Goal: Information Seeking & Learning: Check status

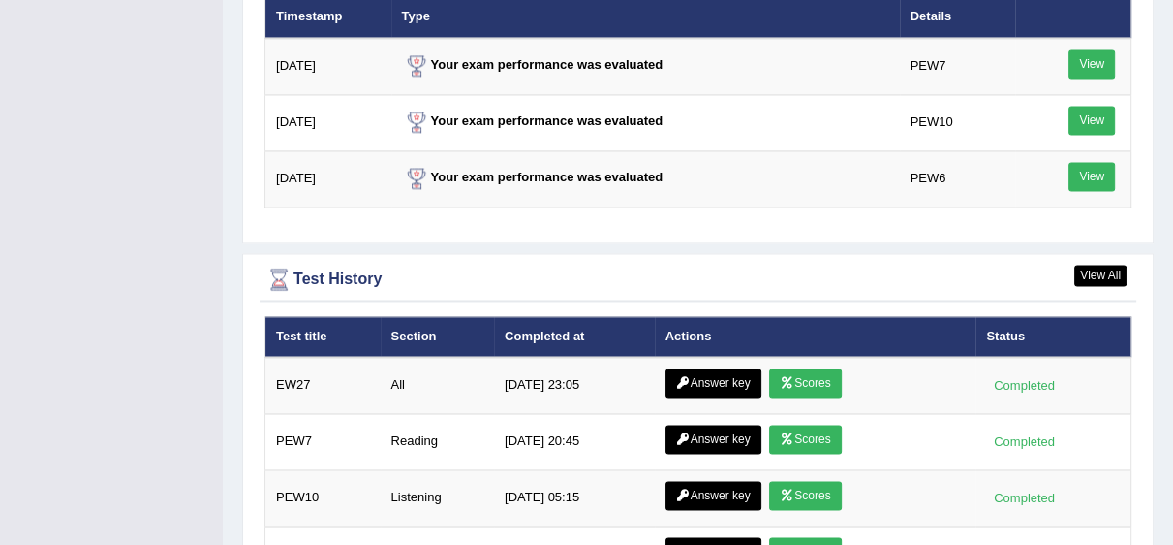
scroll to position [2587, 0]
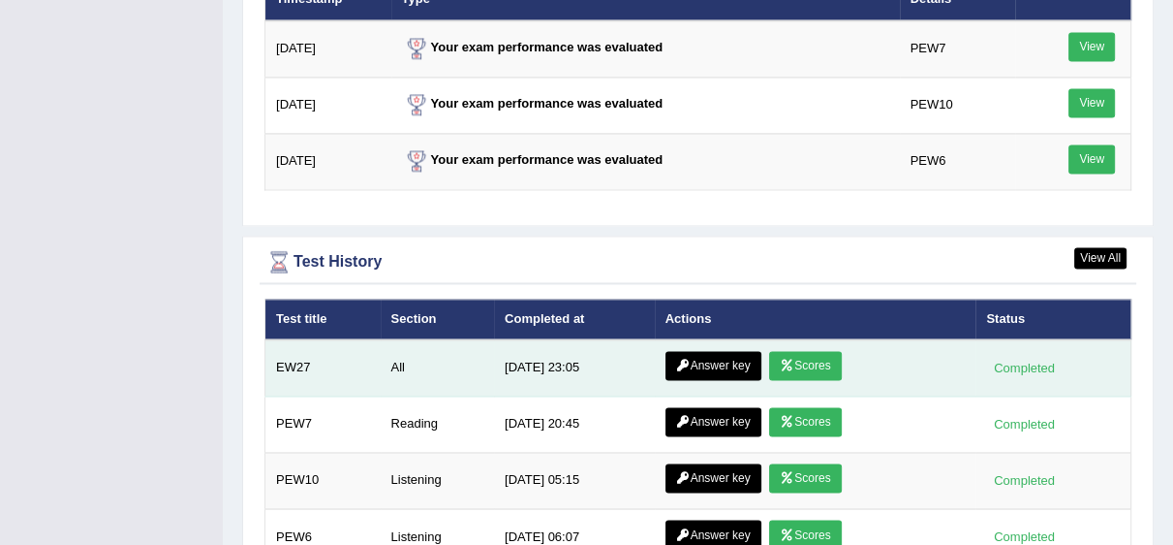
click at [689, 356] on link "Answer key" at bounding box center [714, 365] width 96 height 29
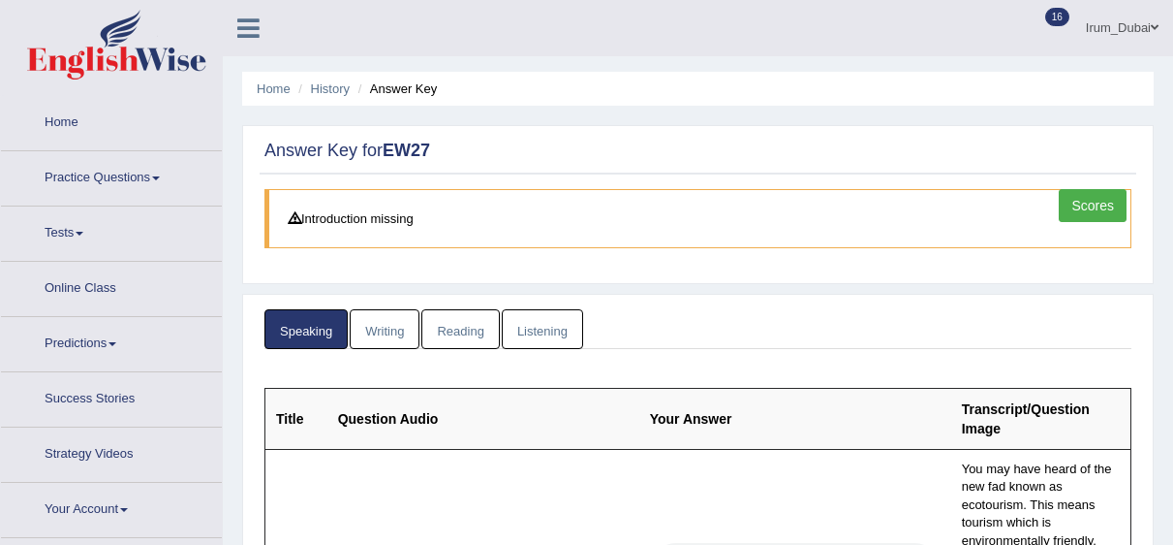
click at [539, 322] on link "Listening" at bounding box center [542, 329] width 81 height 40
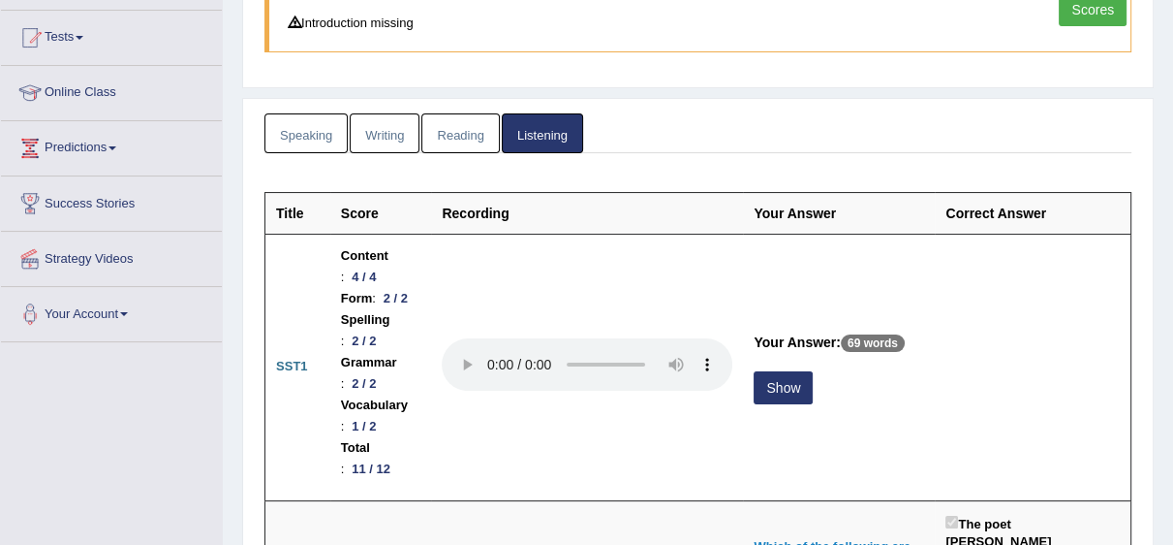
scroll to position [279, 0]
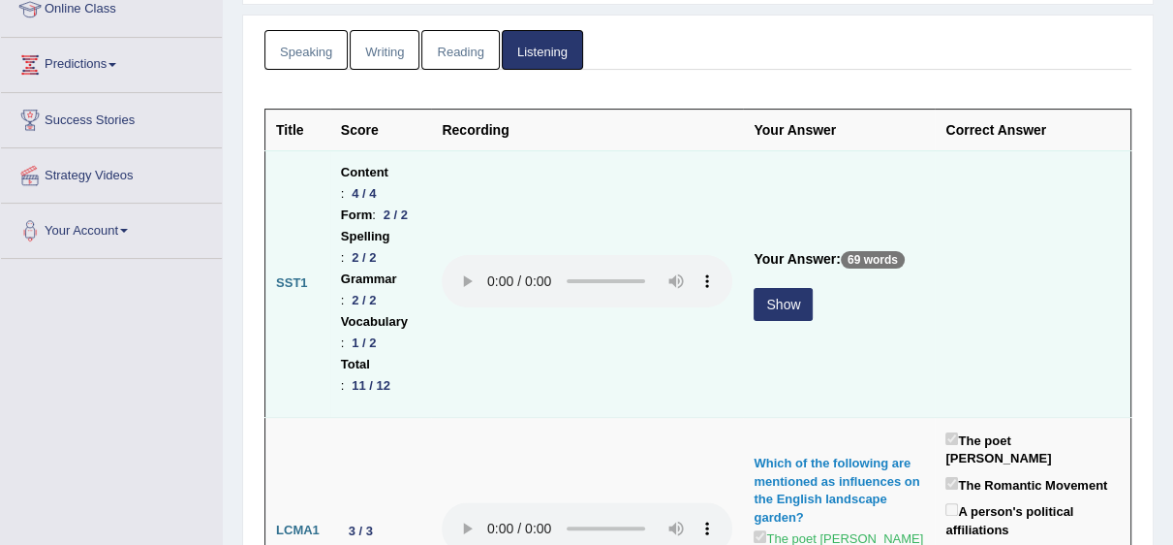
click at [782, 303] on button "Show" at bounding box center [783, 304] width 59 height 33
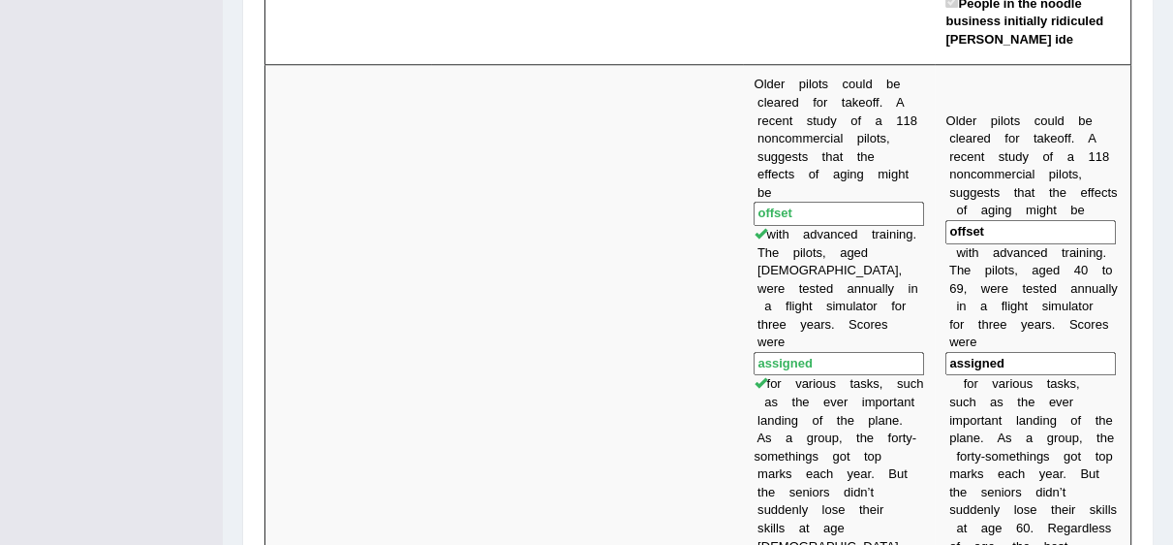
scroll to position [0, 0]
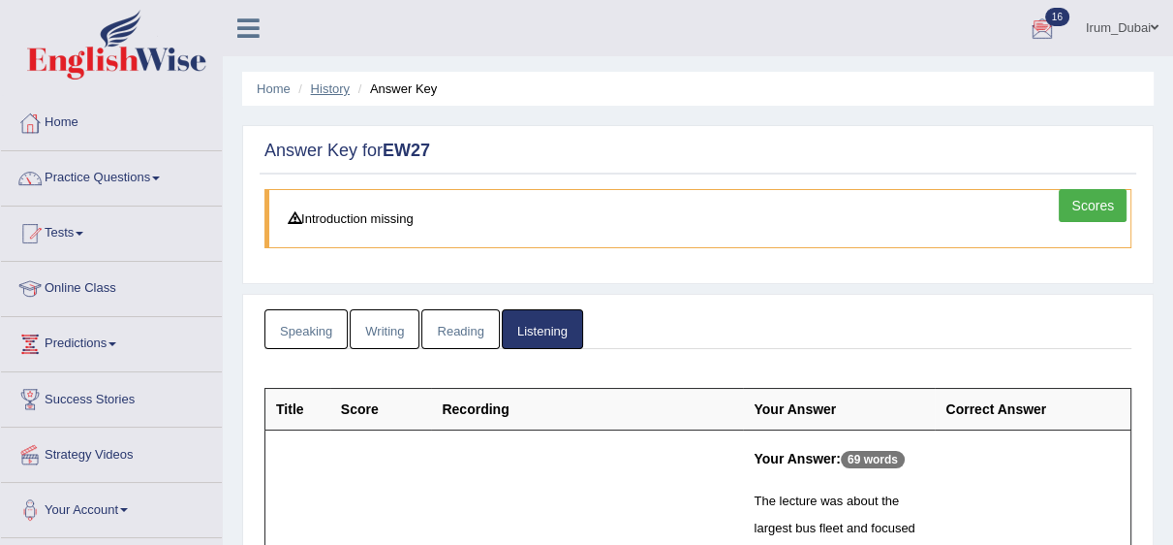
click at [327, 85] on link "History" at bounding box center [330, 88] width 39 height 15
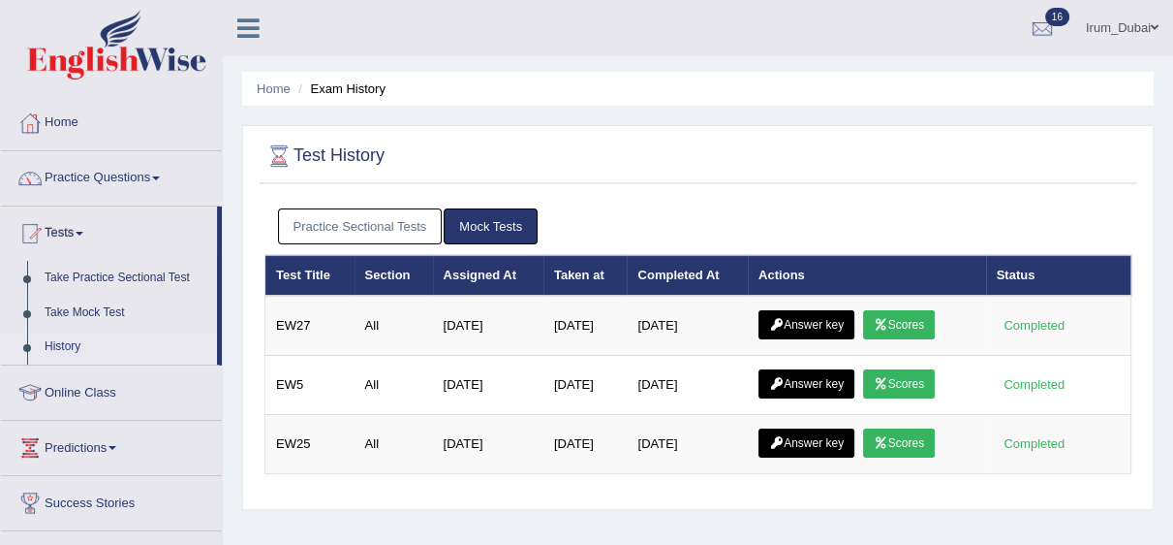
click at [311, 222] on link "Practice Sectional Tests" at bounding box center [360, 226] width 165 height 36
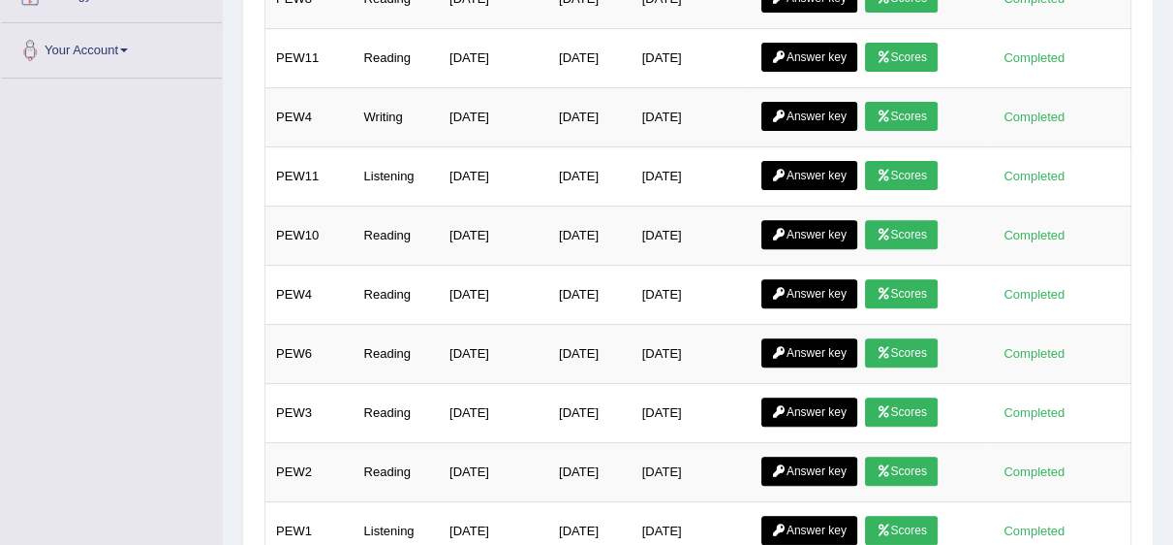
scroll to position [547, 0]
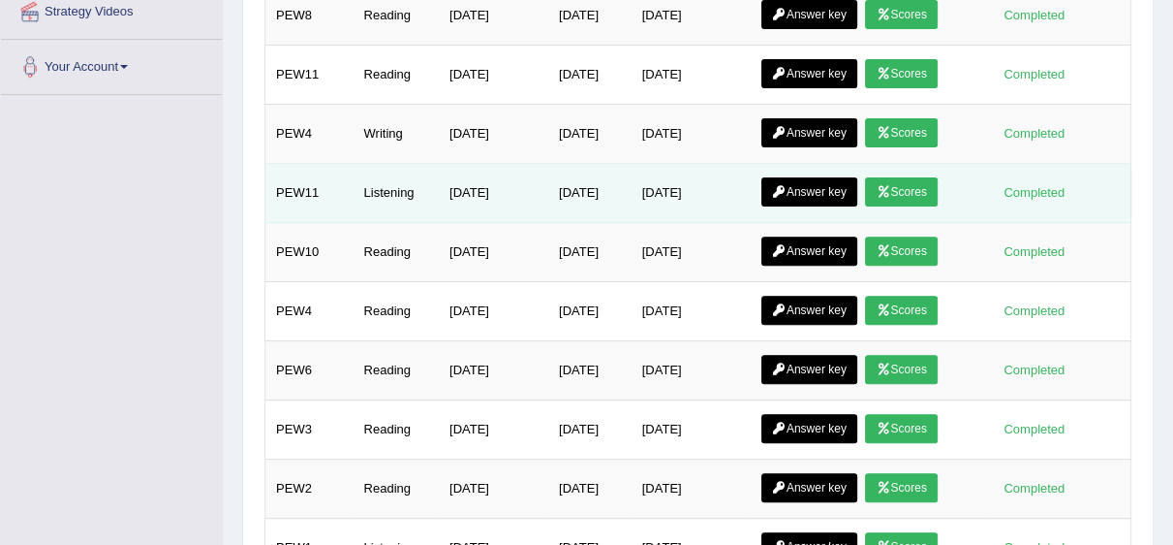
click at [840, 183] on link "Answer key" at bounding box center [810, 191] width 96 height 29
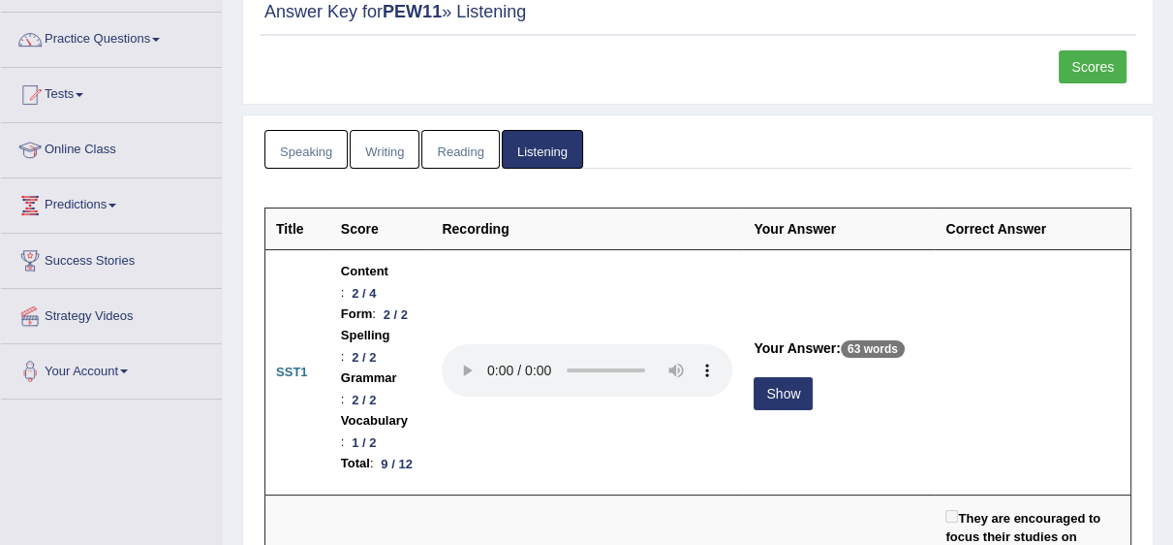
scroll to position [112, 0]
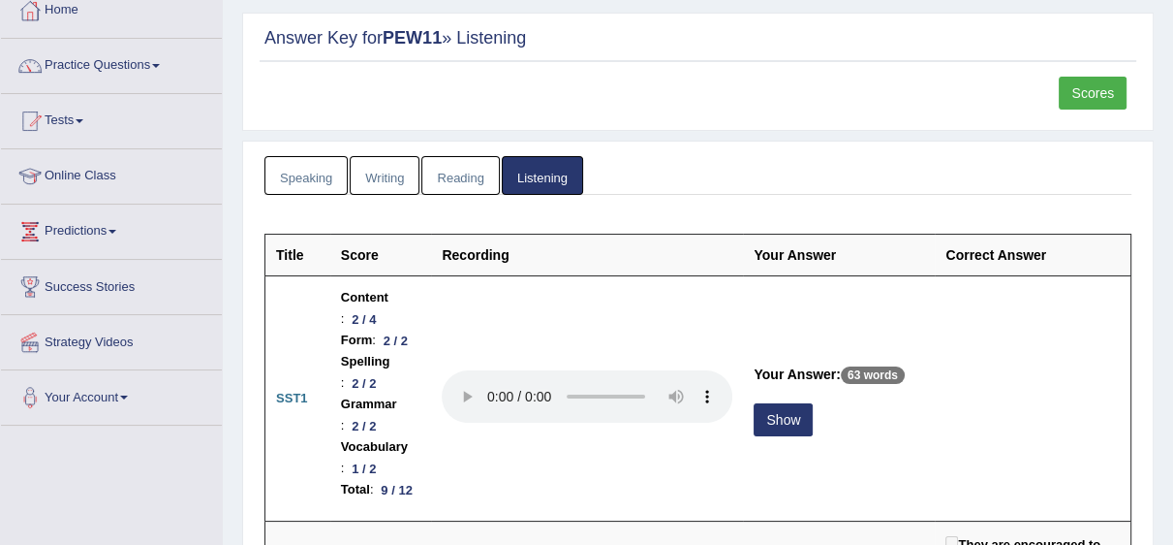
drag, startPoint x: 1186, startPoint y: 49, endPoint x: 1186, endPoint y: 61, distance: 11.6
click at [1172, 61] on html "Toggle navigation Home Practice Questions Speaking Practice Read Aloud Repeat S…" at bounding box center [586, 160] width 1173 height 545
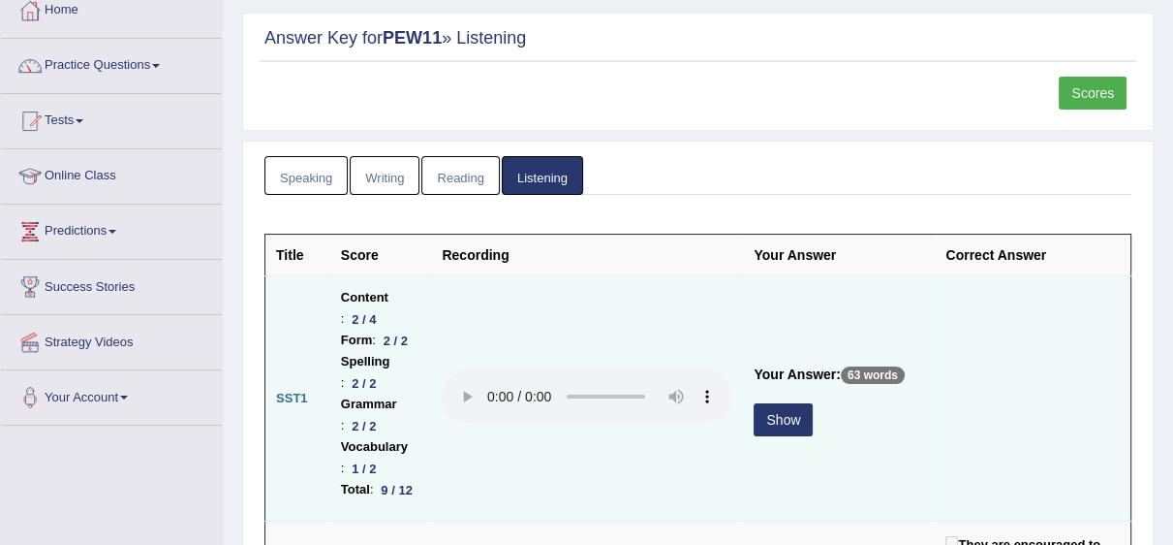
click at [786, 434] on button "Show" at bounding box center [783, 419] width 59 height 33
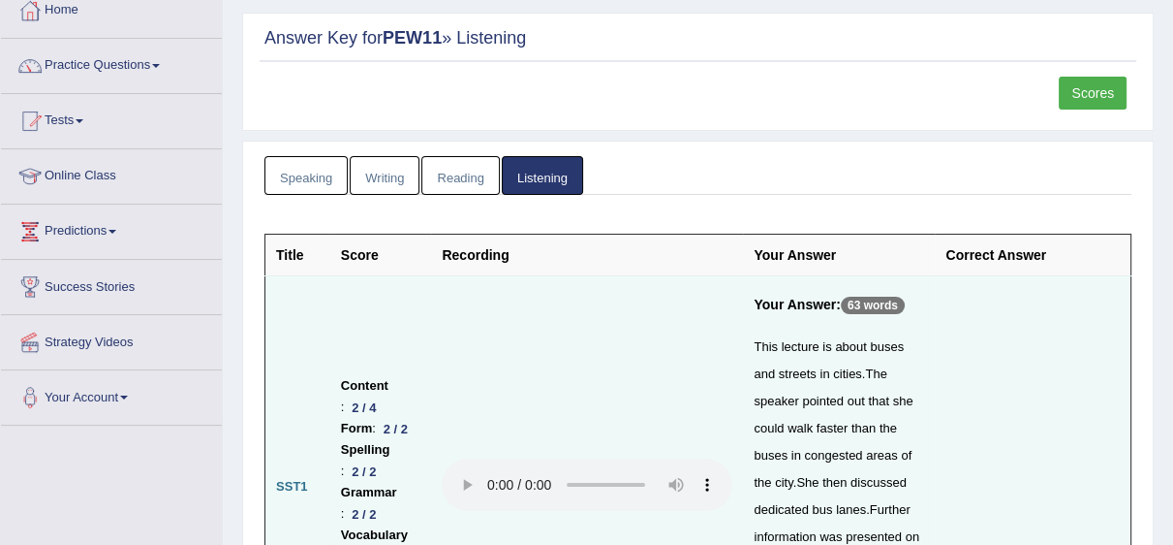
scroll to position [0, 0]
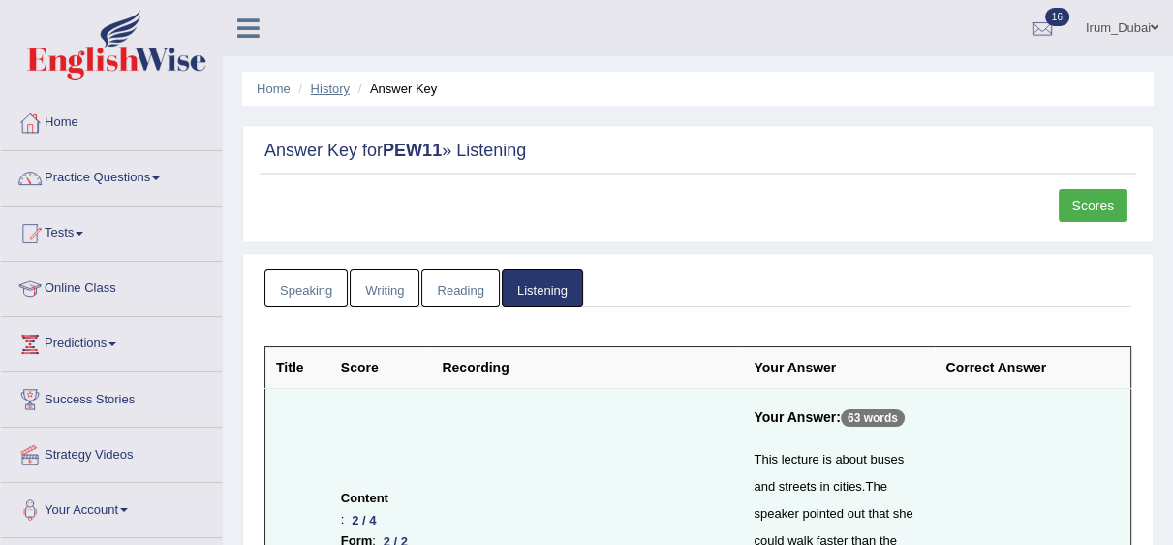
click at [325, 88] on link "History" at bounding box center [330, 88] width 39 height 15
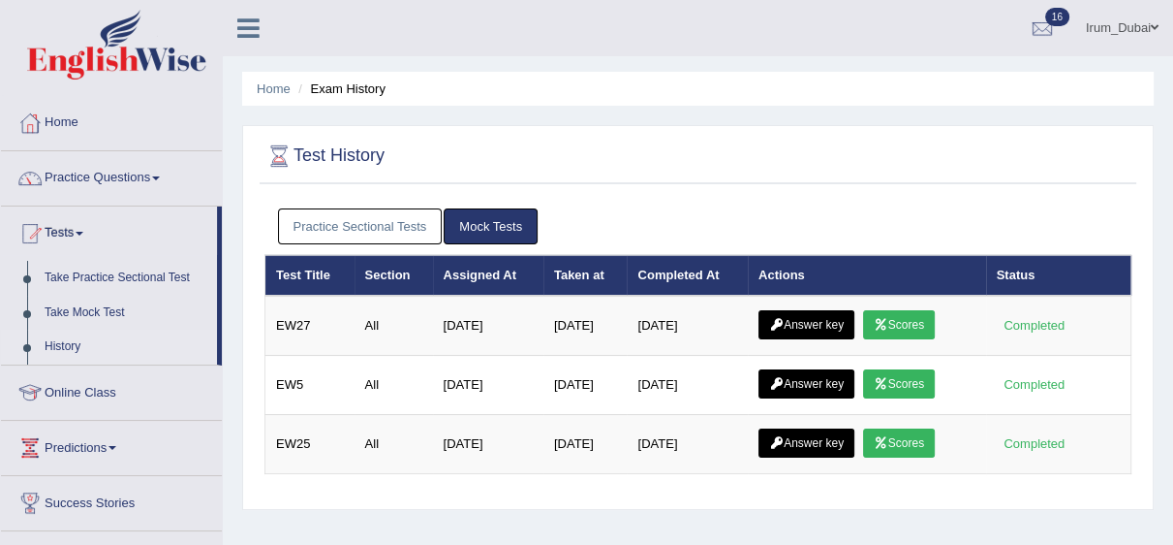
click at [387, 222] on link "Practice Sectional Tests" at bounding box center [360, 226] width 165 height 36
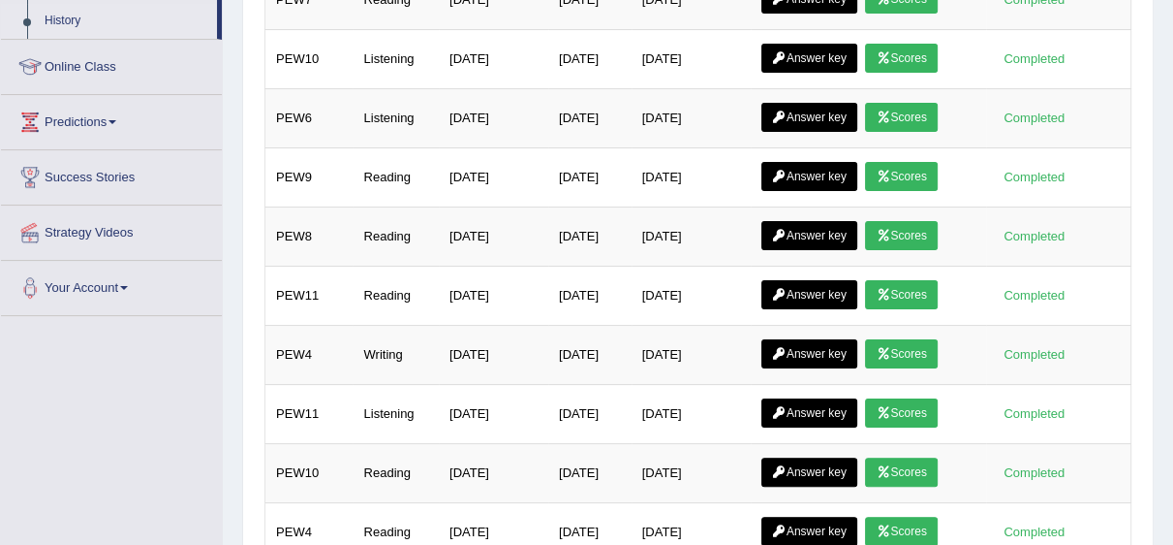
scroll to position [306, 0]
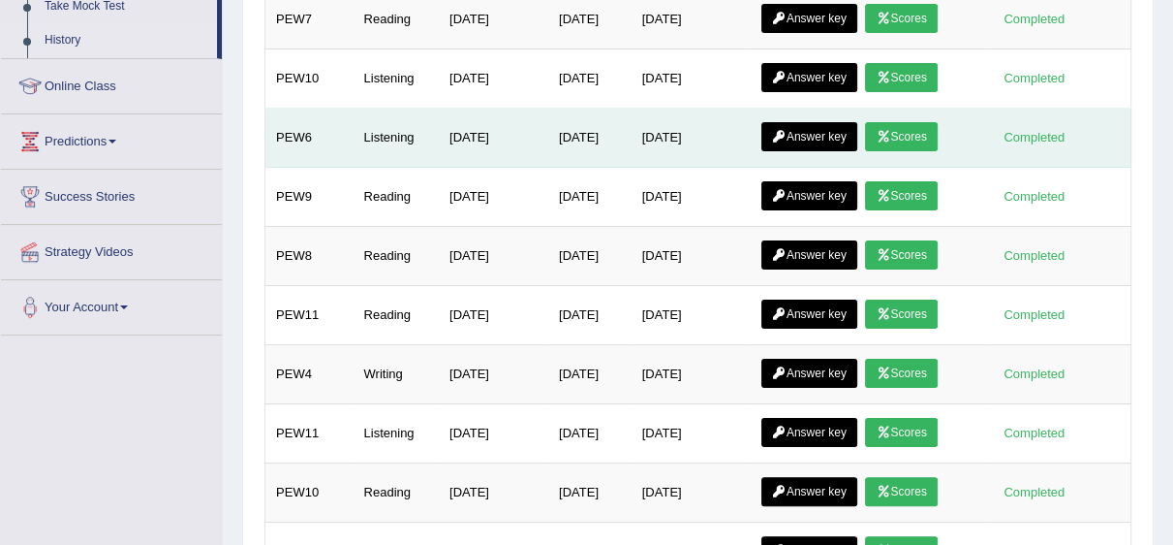
click at [833, 135] on link "Answer key" at bounding box center [810, 136] width 96 height 29
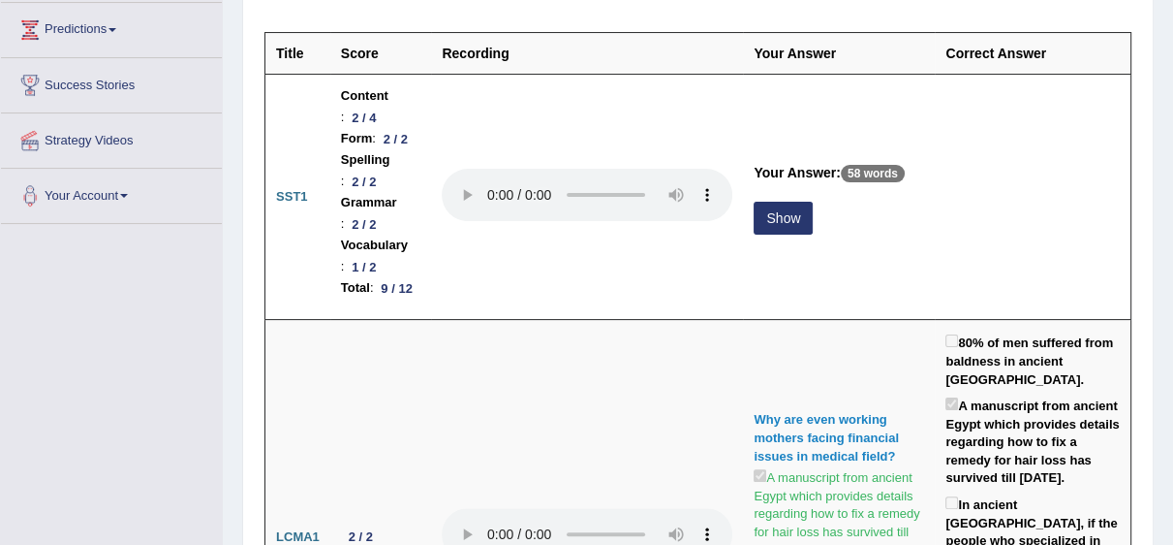
scroll to position [282, 0]
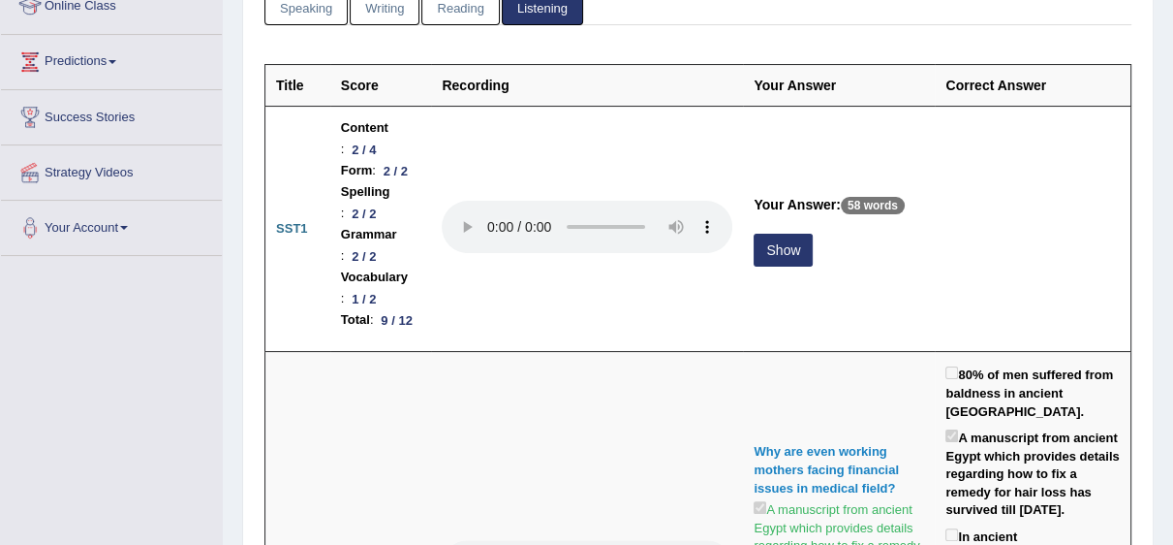
drag, startPoint x: 1180, startPoint y: 153, endPoint x: 1186, endPoint y: 72, distance: 81.6
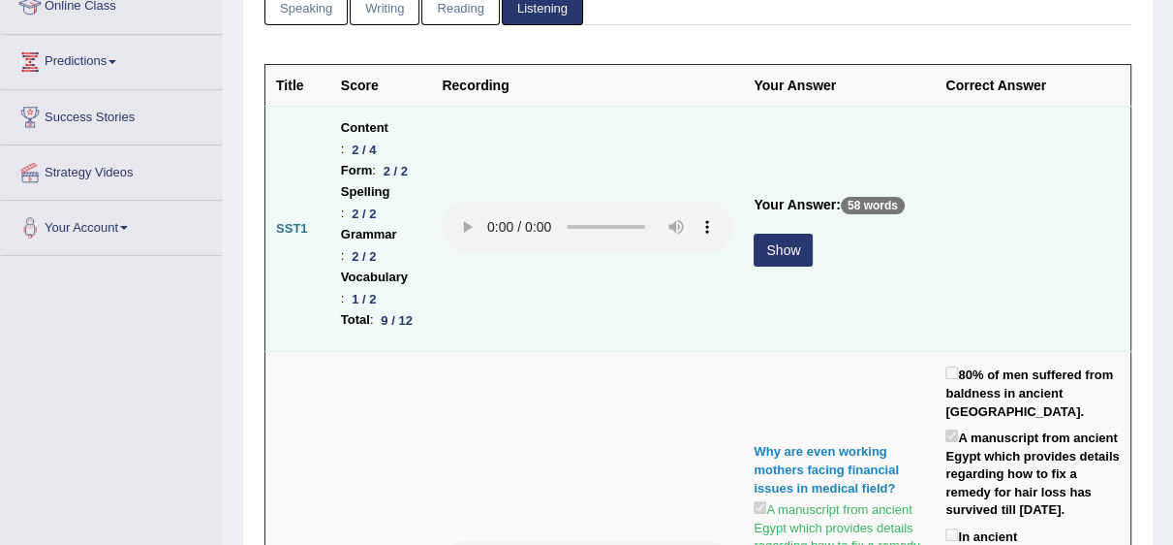
click at [786, 266] on button "Show" at bounding box center [783, 250] width 59 height 33
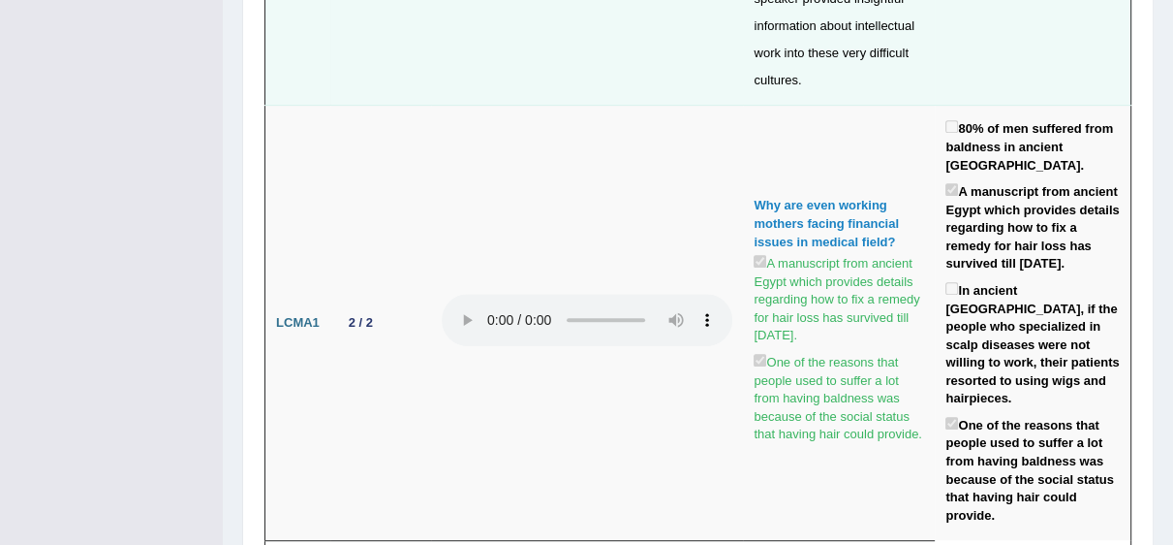
scroll to position [0, 0]
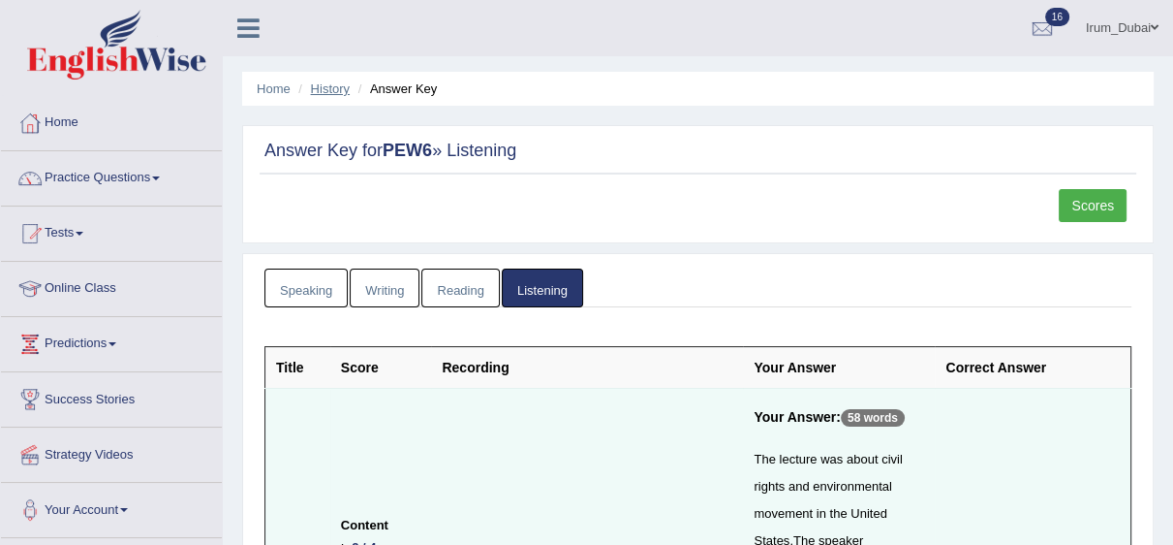
click at [331, 85] on link "History" at bounding box center [330, 88] width 39 height 15
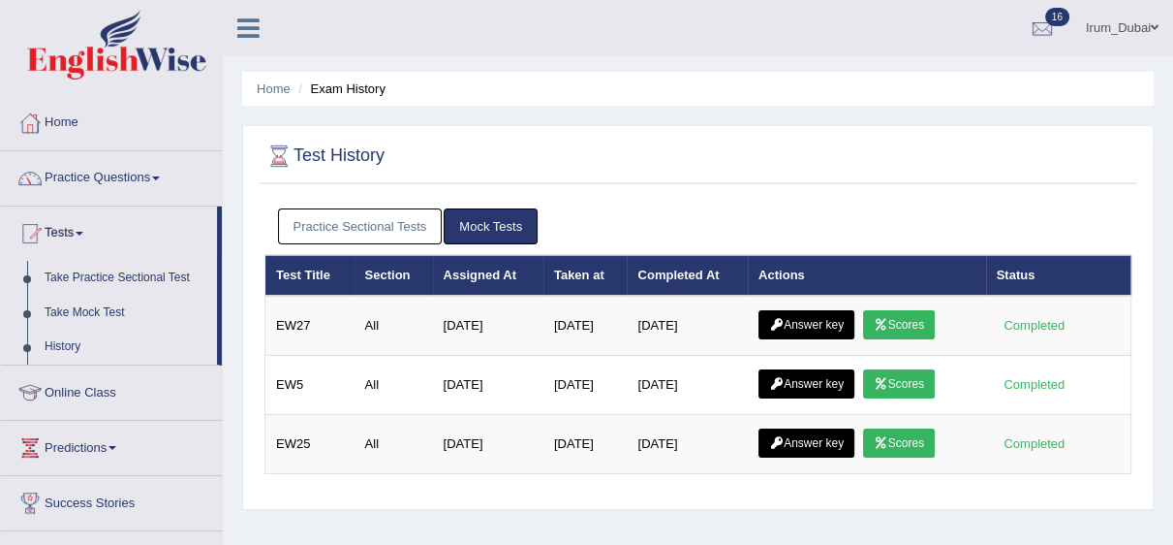
scroll to position [2, 0]
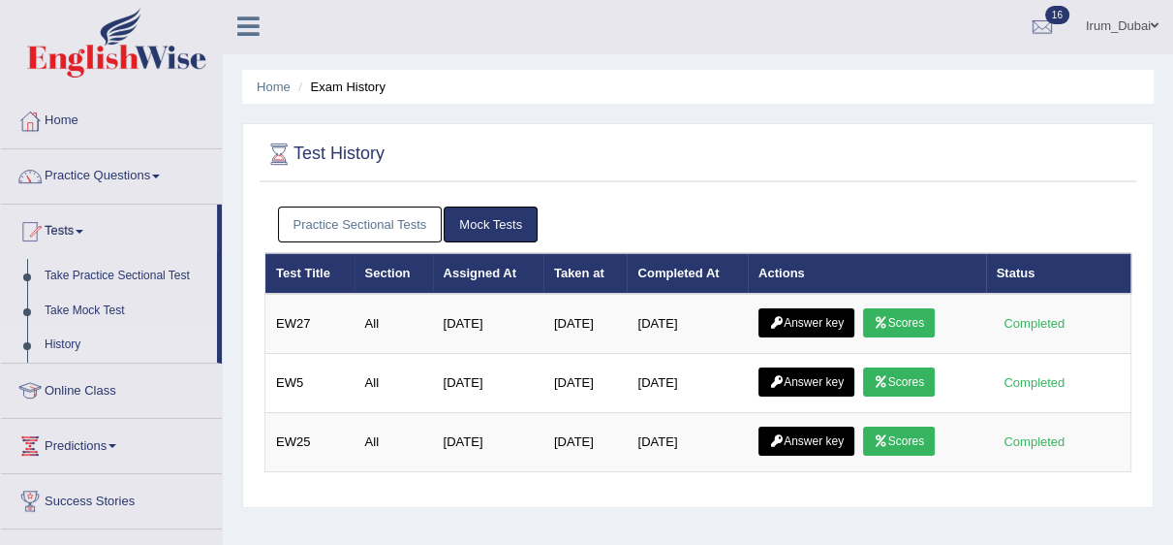
click at [1172, 91] on html "Toggle navigation Home Practice Questions Speaking Practice Read Aloud Repeat S…" at bounding box center [586, 270] width 1173 height 545
click at [390, 215] on link "Practice Sectional Tests" at bounding box center [360, 224] width 165 height 36
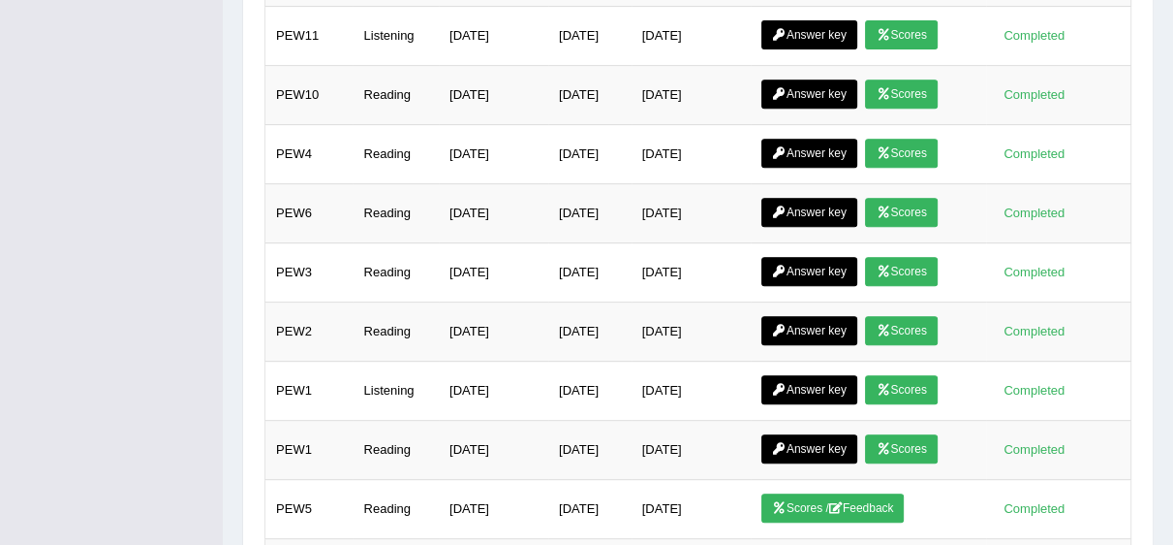
scroll to position [702, 0]
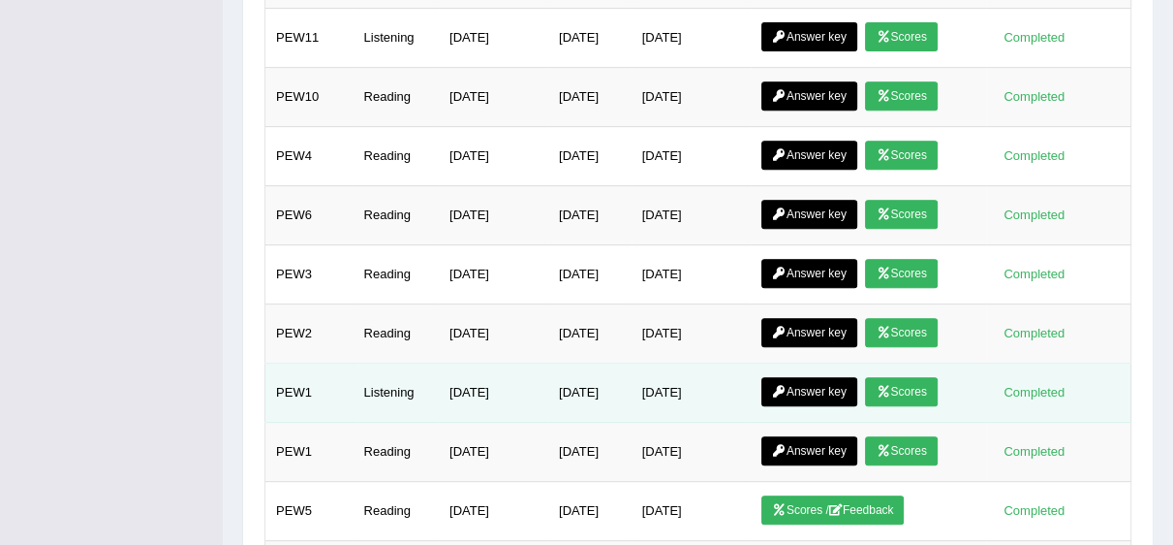
click at [833, 391] on link "Answer key" at bounding box center [810, 391] width 96 height 29
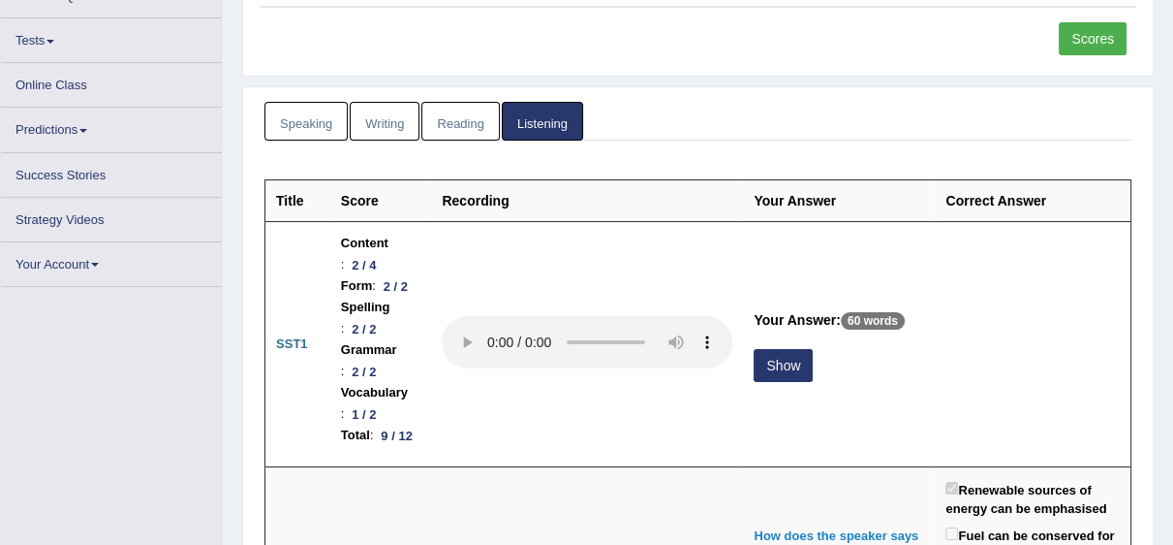
scroll to position [165, 0]
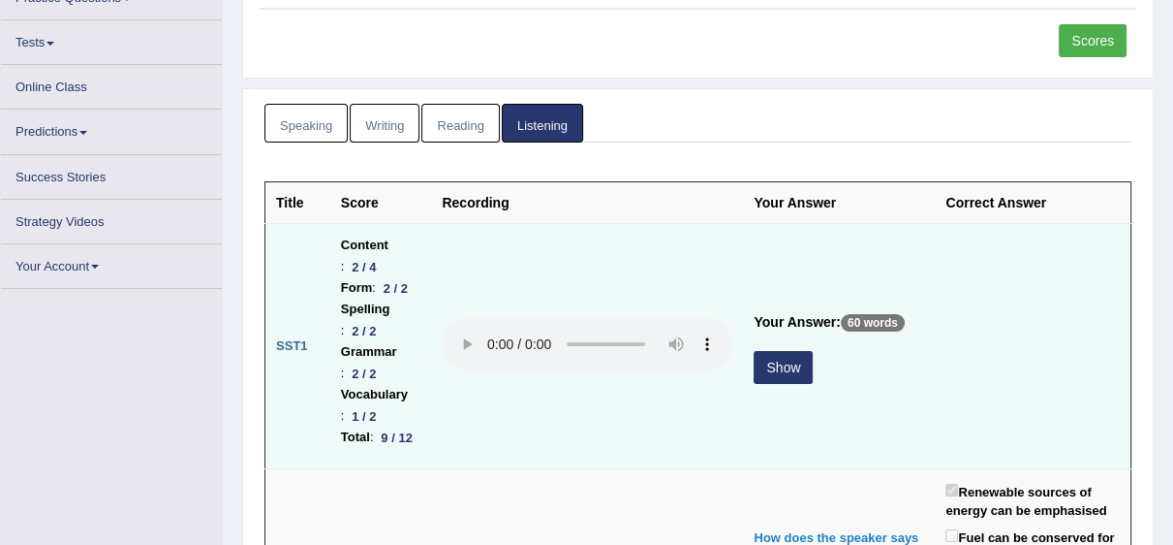
click at [785, 384] on button "Show" at bounding box center [783, 367] width 59 height 33
click at [783, 384] on button "Show" at bounding box center [783, 367] width 59 height 33
click at [768, 384] on button "Show" at bounding box center [783, 367] width 59 height 33
click at [787, 384] on button "Show" at bounding box center [783, 367] width 59 height 33
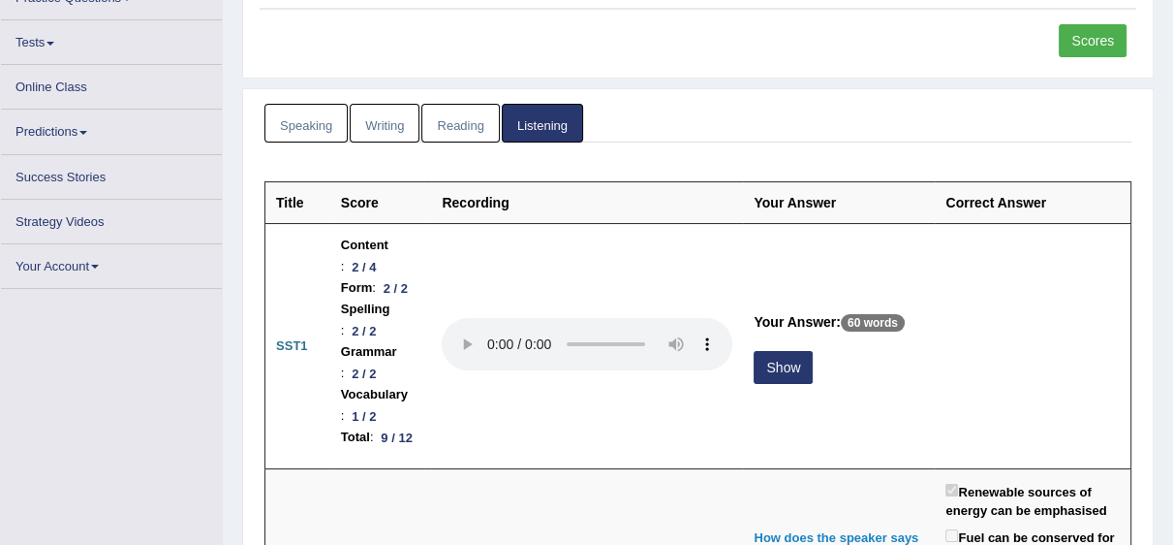
scroll to position [138, 0]
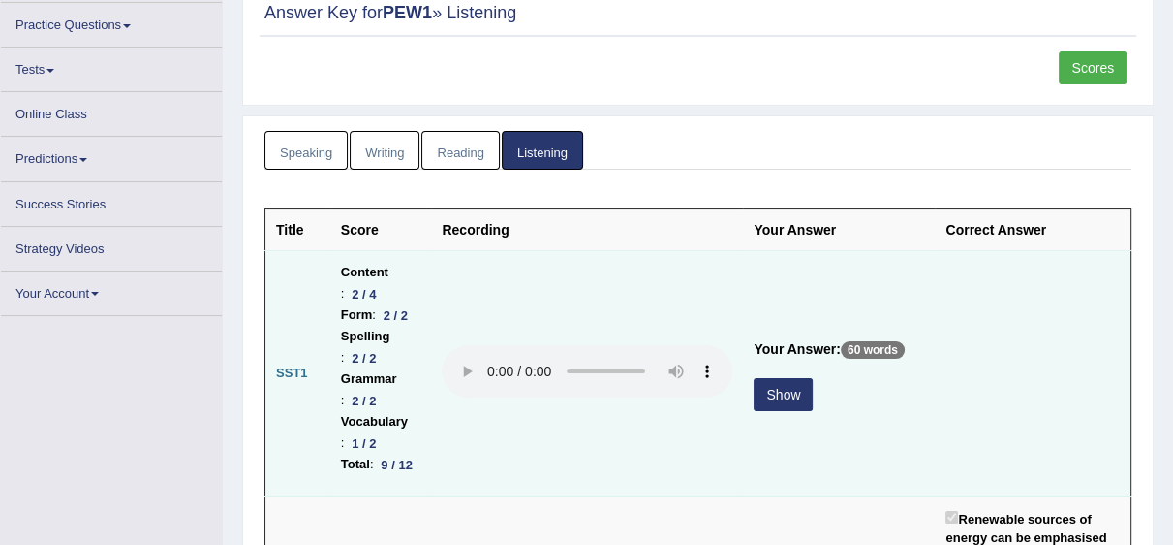
click at [769, 409] on button "Show" at bounding box center [783, 394] width 59 height 33
click at [768, 411] on button "Show" at bounding box center [783, 394] width 59 height 33
click at [776, 411] on button "Show" at bounding box center [783, 394] width 59 height 33
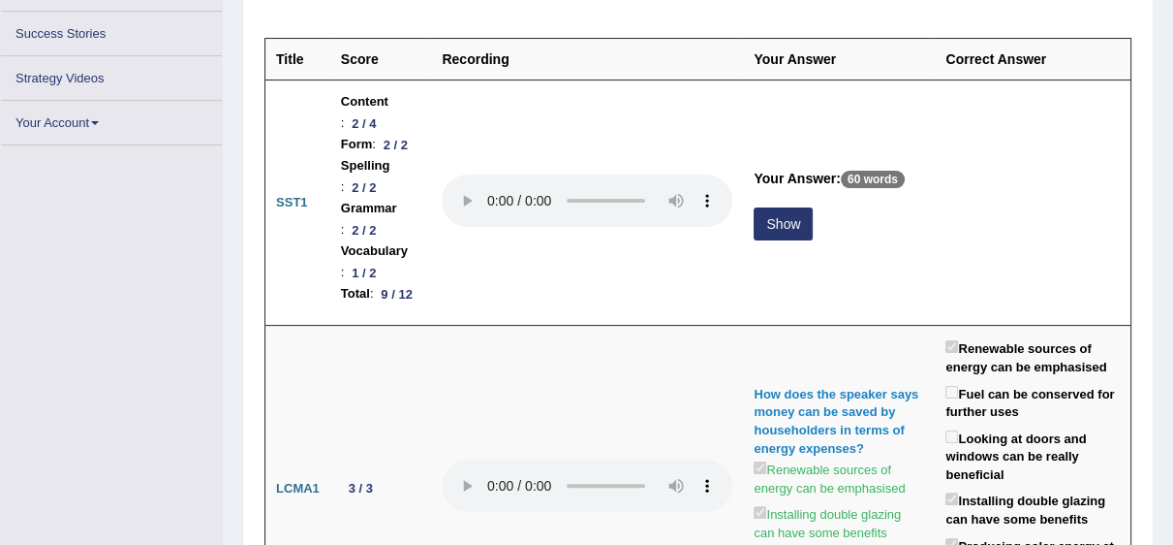
scroll to position [62, 0]
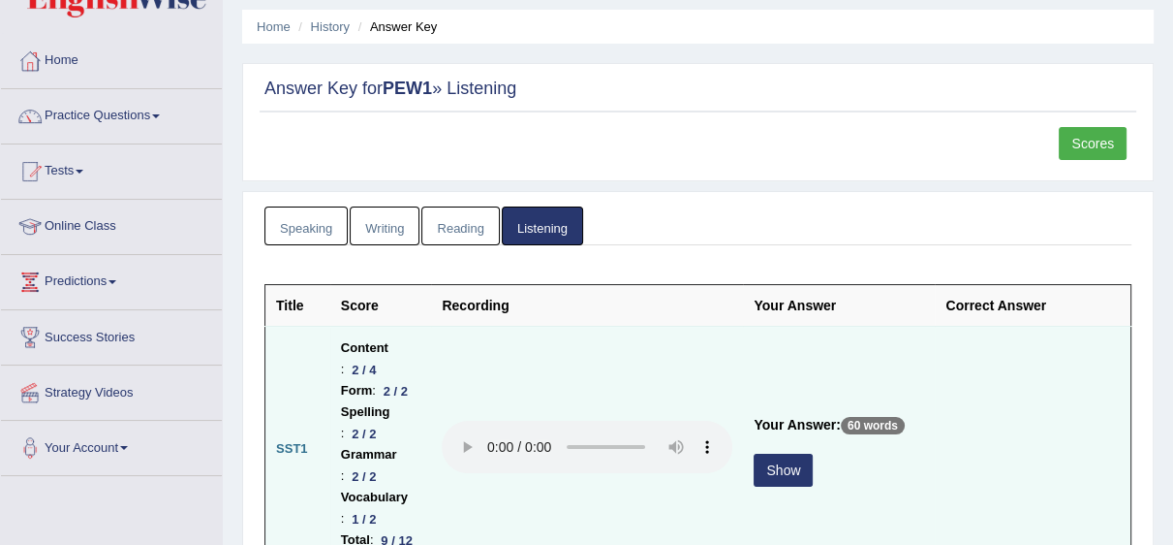
click at [778, 486] on button "Show" at bounding box center [783, 469] width 59 height 33
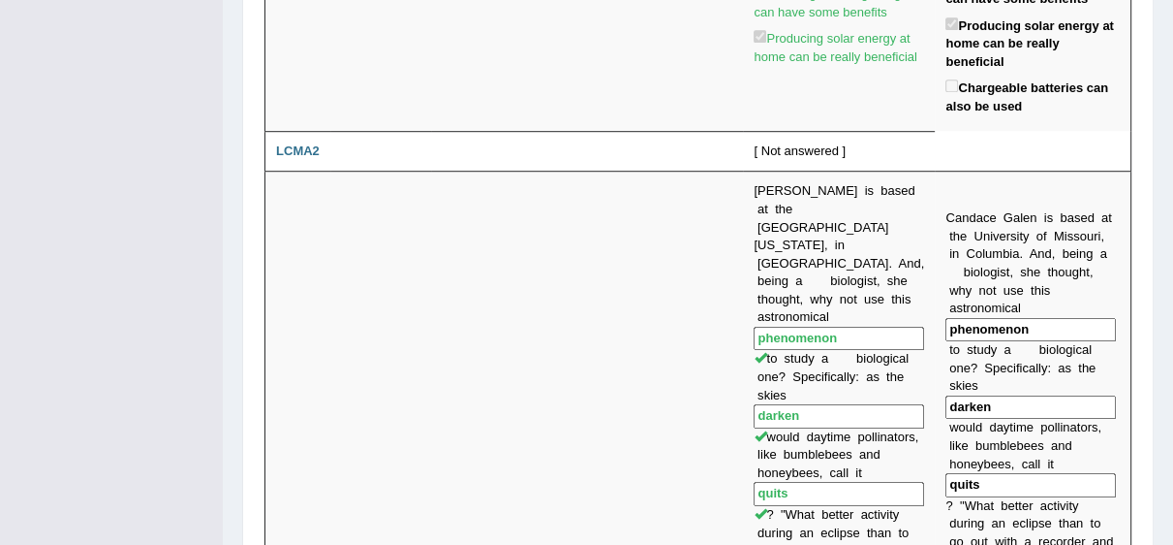
scroll to position [1054, 0]
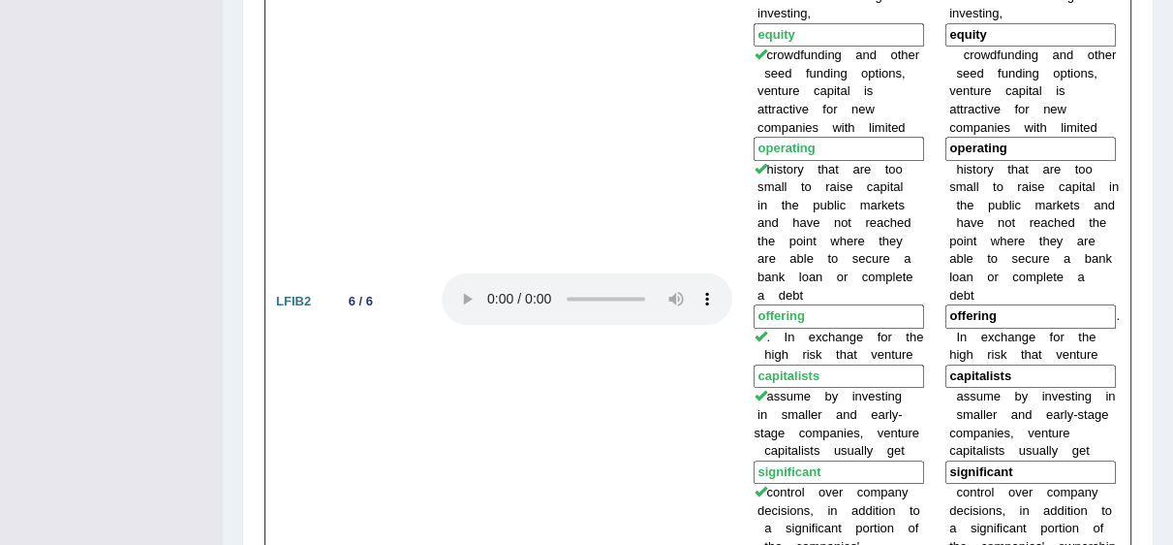
scroll to position [2014, 0]
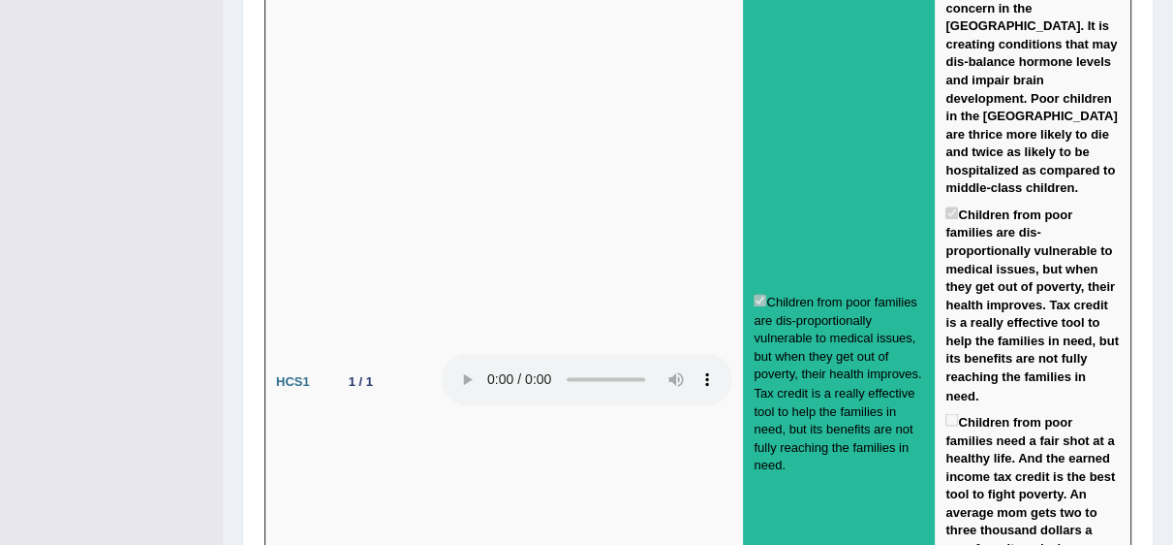
scroll to position [2756, 0]
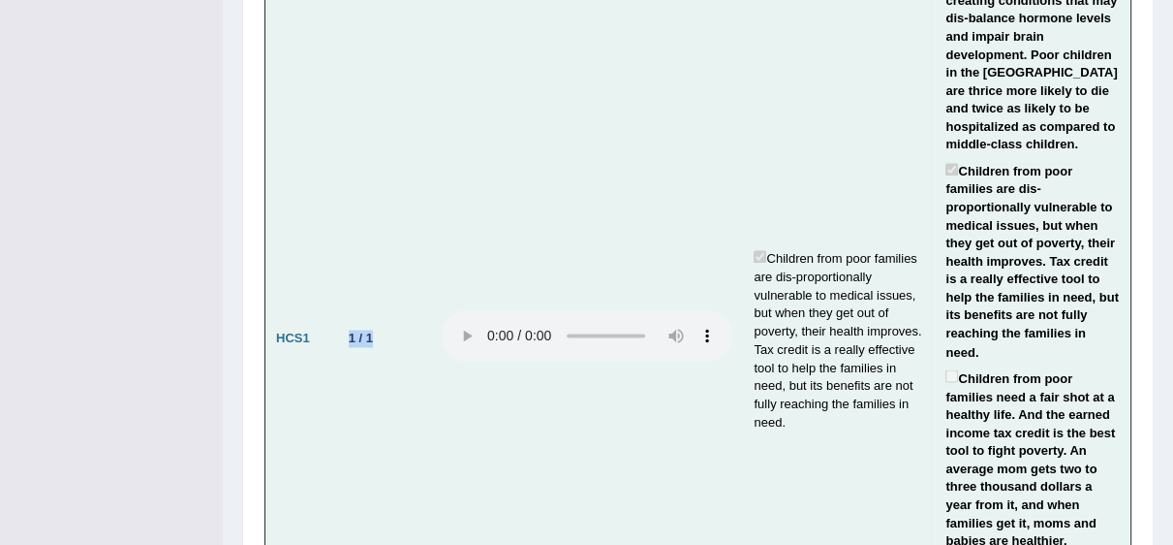
drag, startPoint x: 343, startPoint y: 209, endPoint x: 369, endPoint y: 205, distance: 26.4
click at [369, 328] on div "1 / 1" at bounding box center [361, 338] width 40 height 20
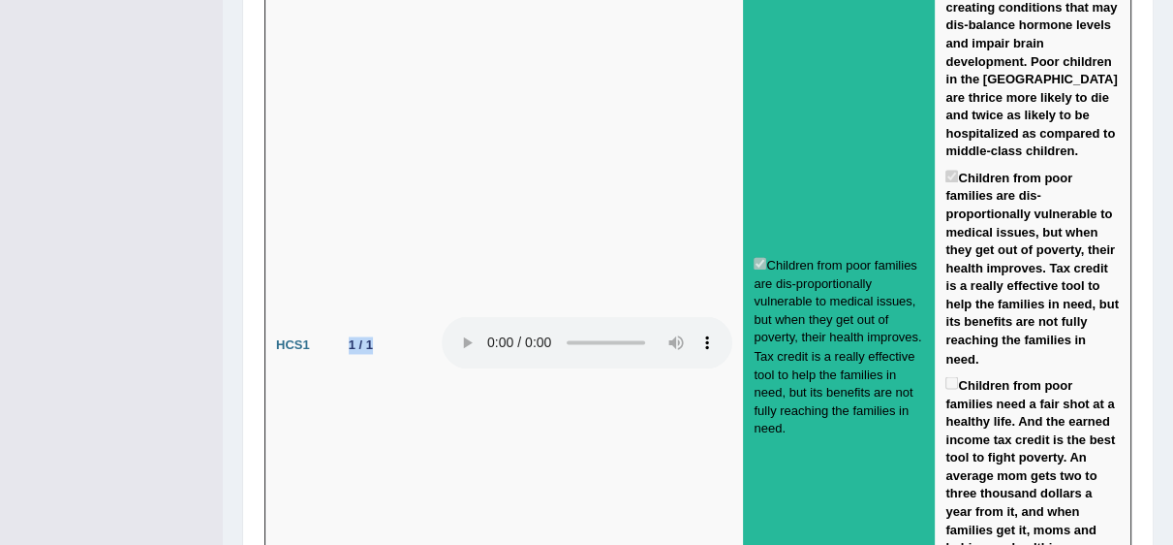
scroll to position [2771, 0]
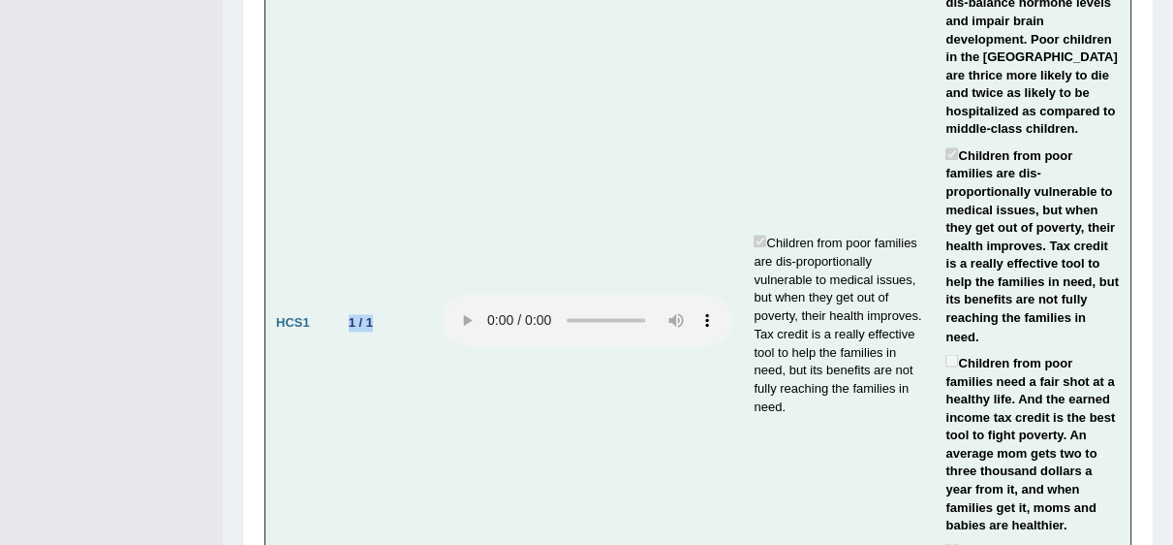
click at [359, 312] on div "1 / 1" at bounding box center [361, 322] width 40 height 20
drag, startPoint x: 369, startPoint y: 189, endPoint x: 340, endPoint y: 191, distance: 29.1
click at [341, 312] on div "1 / 1" at bounding box center [361, 322] width 40 height 20
click at [439, 285] on td at bounding box center [587, 323] width 312 height 830
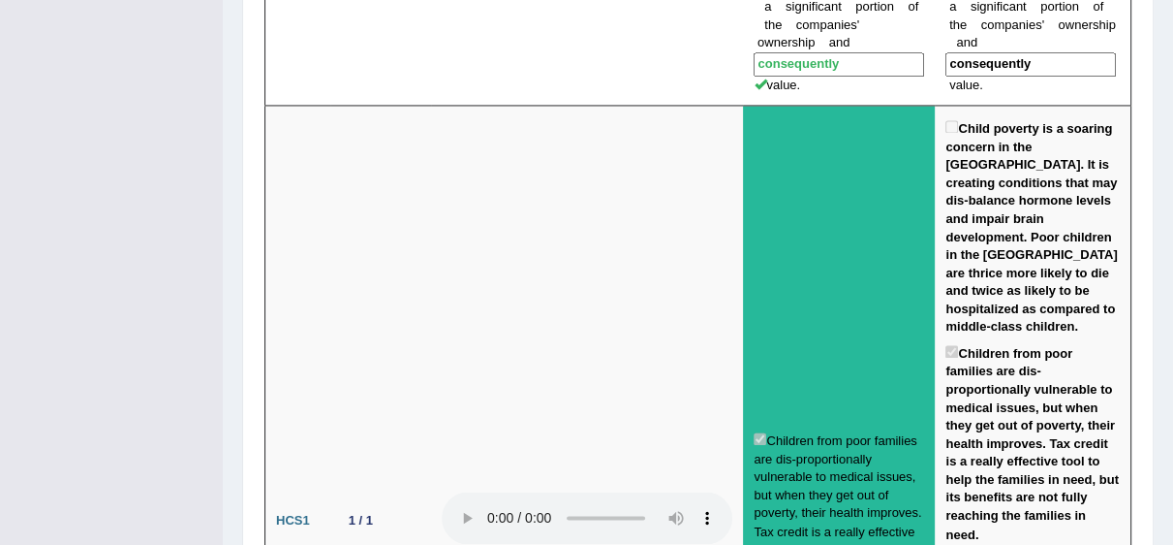
scroll to position [2677, 0]
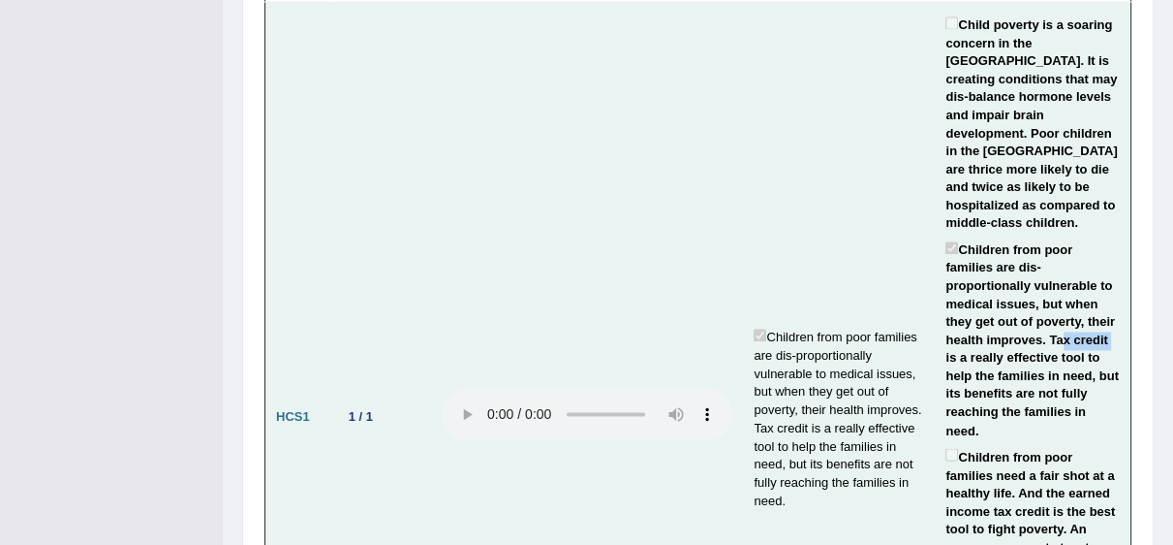
drag, startPoint x: 1057, startPoint y: 200, endPoint x: 1112, endPoint y: 196, distance: 55.4
click at [1112, 237] on label "Children from poor families are dis-proportionally vulnerable to medical issues…" at bounding box center [1033, 338] width 174 height 202
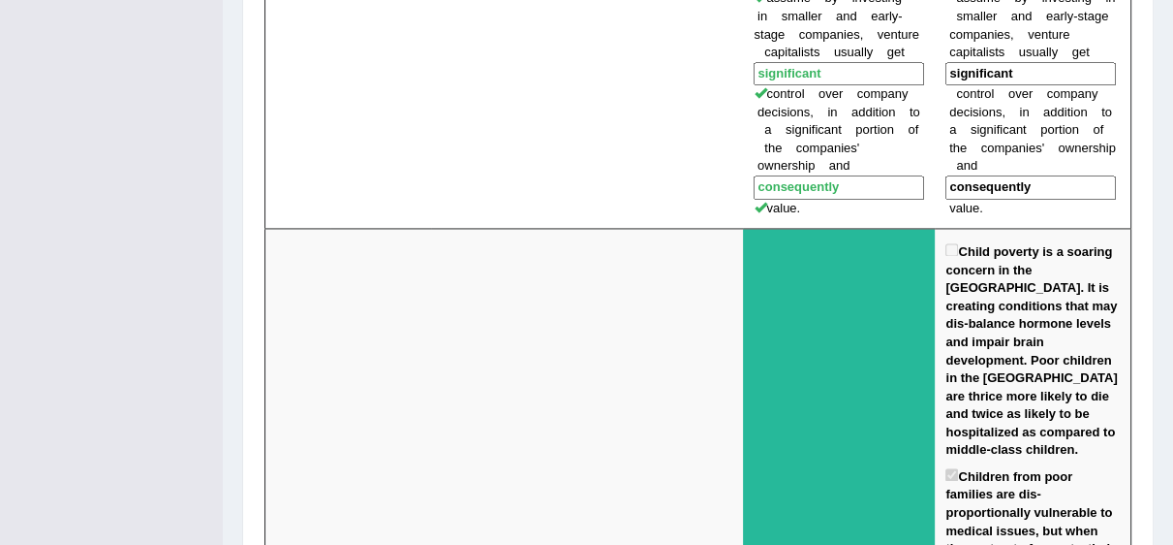
scroll to position [2429, 0]
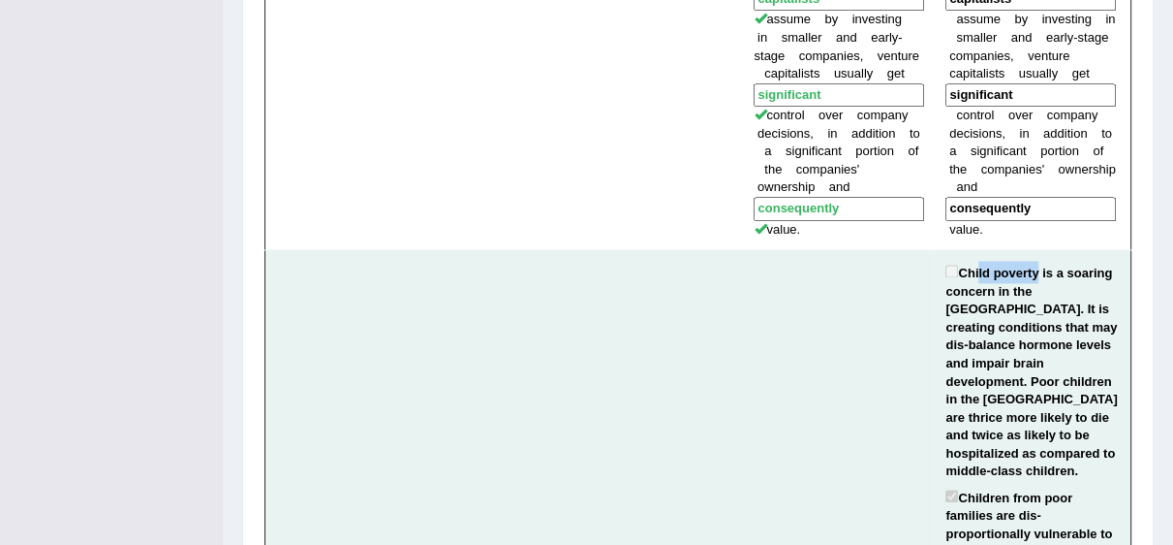
drag, startPoint x: 977, startPoint y: 144, endPoint x: 1033, endPoint y: 147, distance: 56.3
click at [1033, 261] on label "Child poverty is a soaring concern in the United States. It is creating conditi…" at bounding box center [1033, 371] width 174 height 220
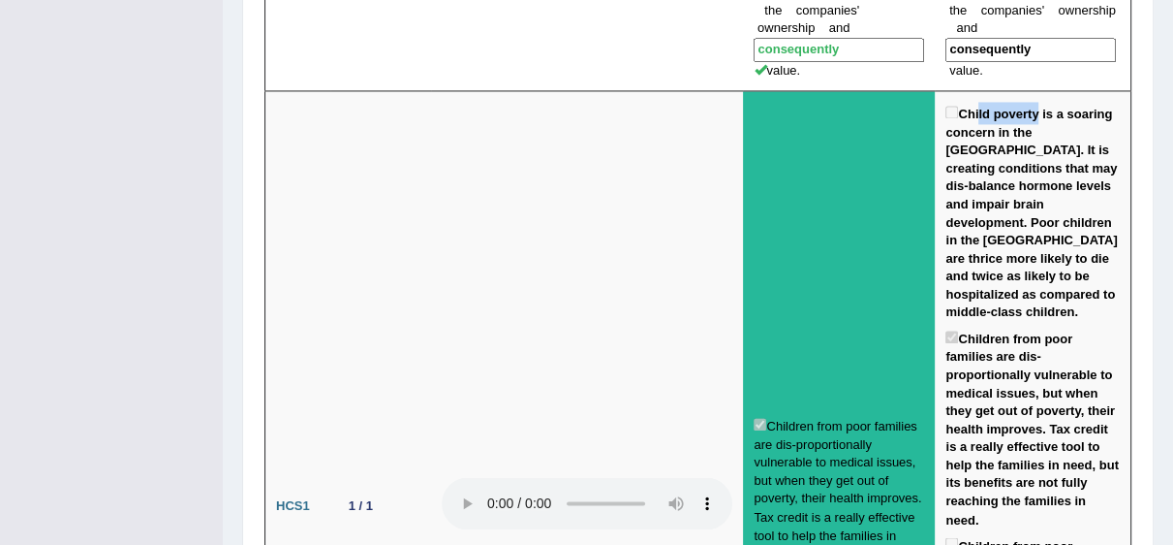
scroll to position [2664, 0]
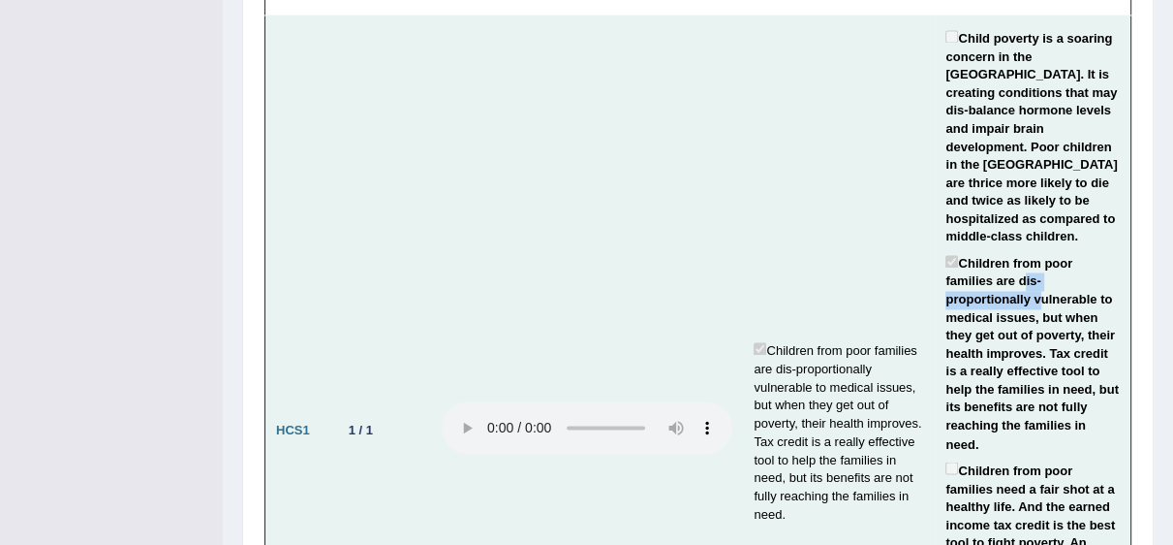
drag, startPoint x: 1020, startPoint y: 134, endPoint x: 1049, endPoint y: 179, distance: 54.0
click at [1037, 251] on label "Children from poor families are dis-proportionally vulnerable to medical issues…" at bounding box center [1033, 352] width 174 height 202
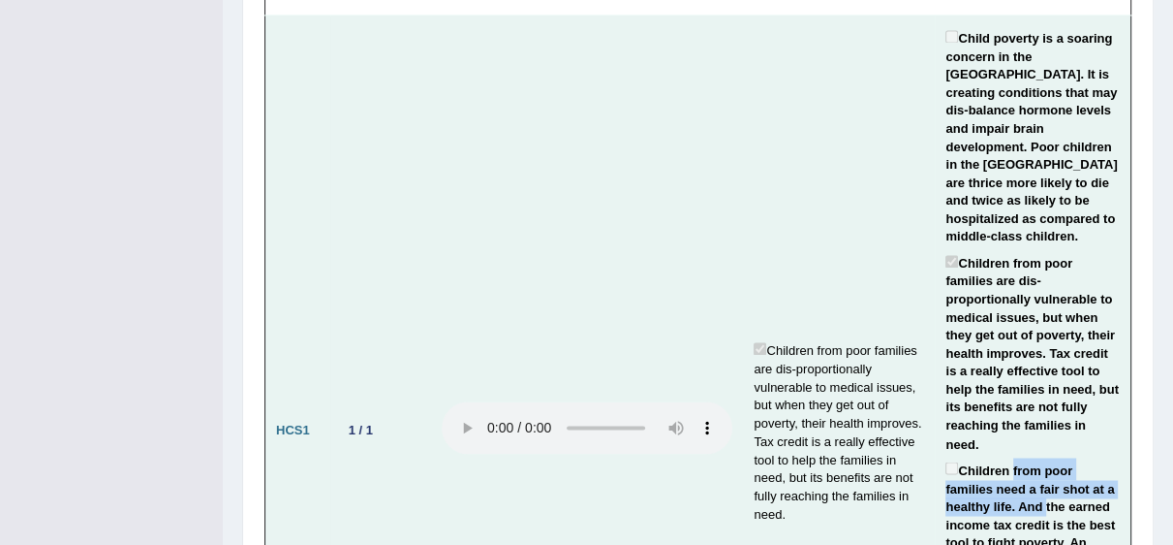
drag, startPoint x: 1011, startPoint y: 328, endPoint x: 1037, endPoint y: 361, distance: 42.1
click at [1037, 457] on label "Children from poor families need a fair shot at a healthy life. And the earned …" at bounding box center [1033, 549] width 174 height 184
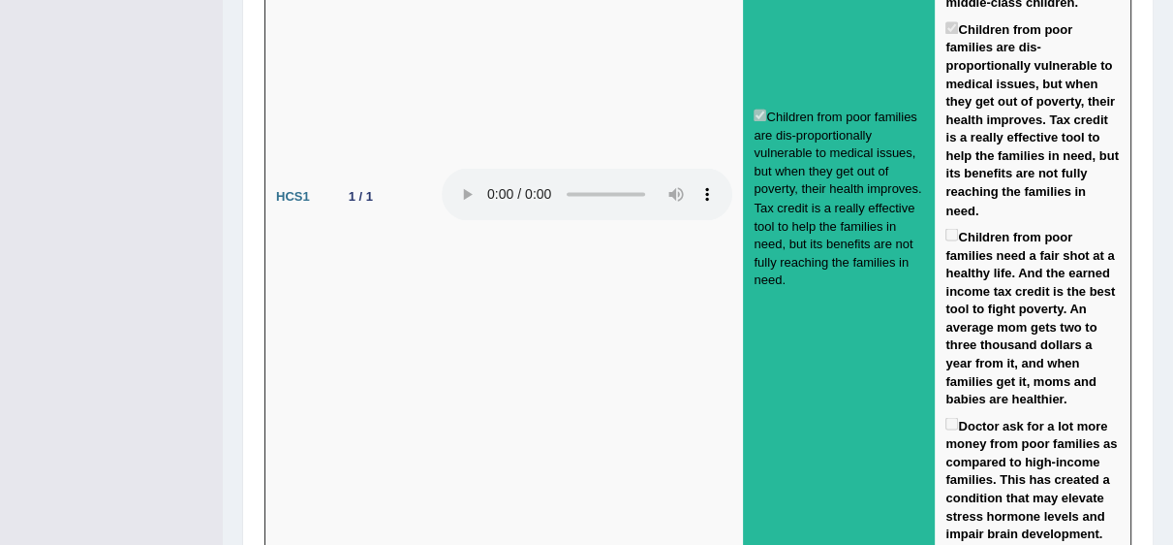
scroll to position [2985, 0]
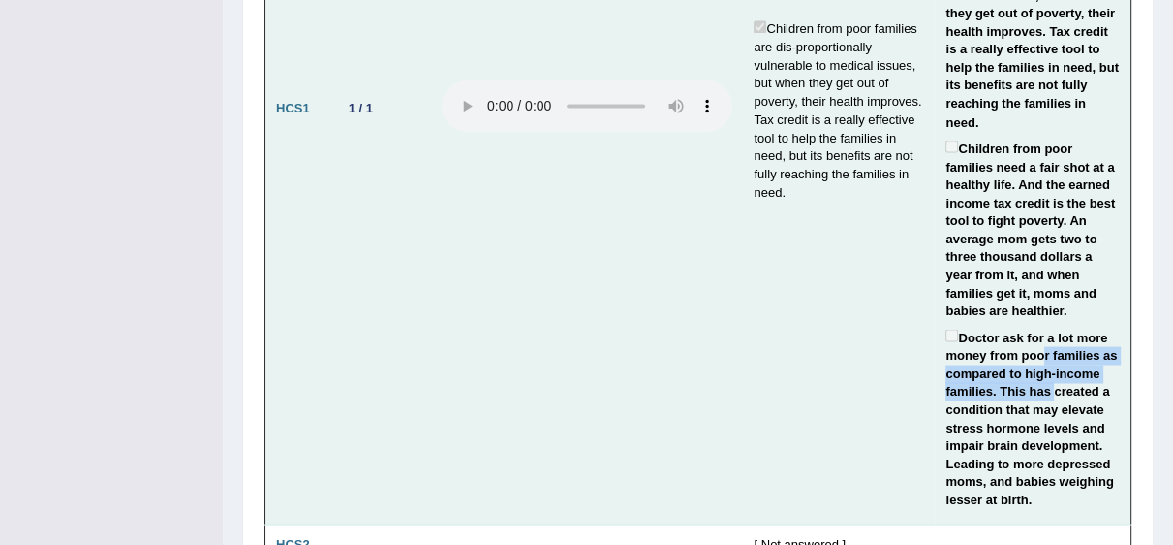
drag, startPoint x: 1035, startPoint y: 220, endPoint x: 1047, endPoint y: 253, distance: 35.3
click at [1047, 325] on label "Doctor ask for a lot more money from poor families as compared to high-income f…" at bounding box center [1033, 417] width 174 height 184
click at [1062, 325] on label "Doctor ask for a lot more money from poor families as compared to high-income f…" at bounding box center [1033, 417] width 174 height 184
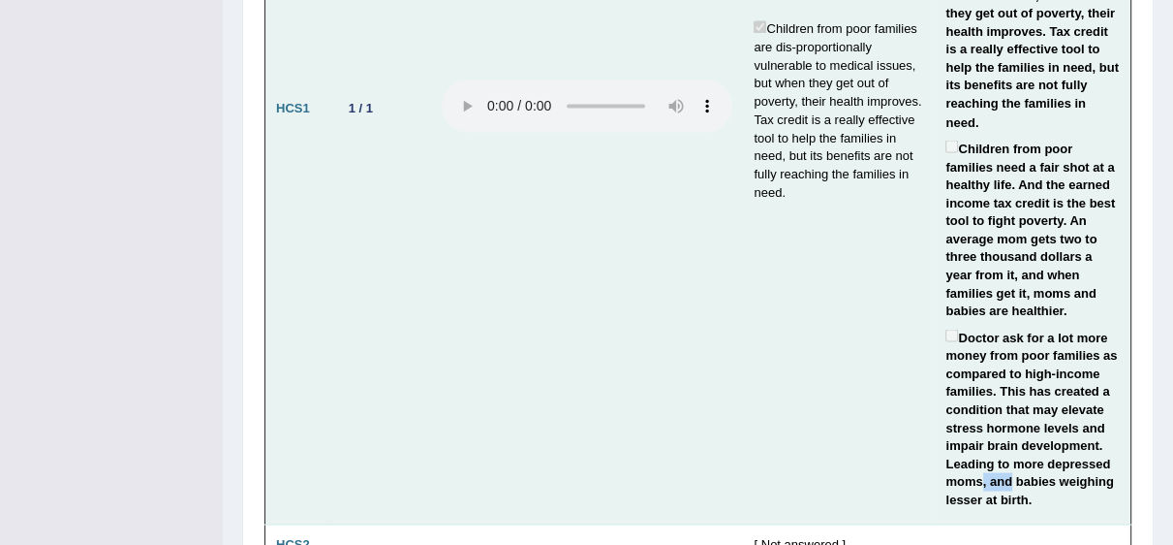
drag, startPoint x: 974, startPoint y: 332, endPoint x: 1009, endPoint y: 347, distance: 37.8
click at [1003, 343] on label "Doctor ask for a lot more money from poor families as compared to high-income f…" at bounding box center [1033, 417] width 174 height 184
click at [1066, 359] on label "Doctor ask for a lot more money from poor families as compared to high-income f…" at bounding box center [1033, 417] width 174 height 184
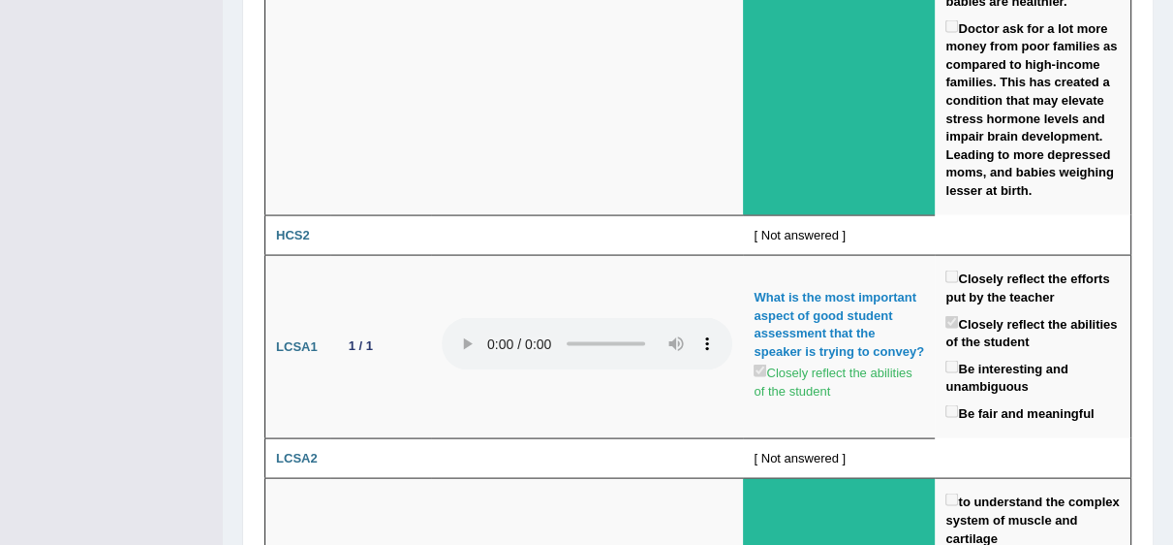
scroll to position [3326, 0]
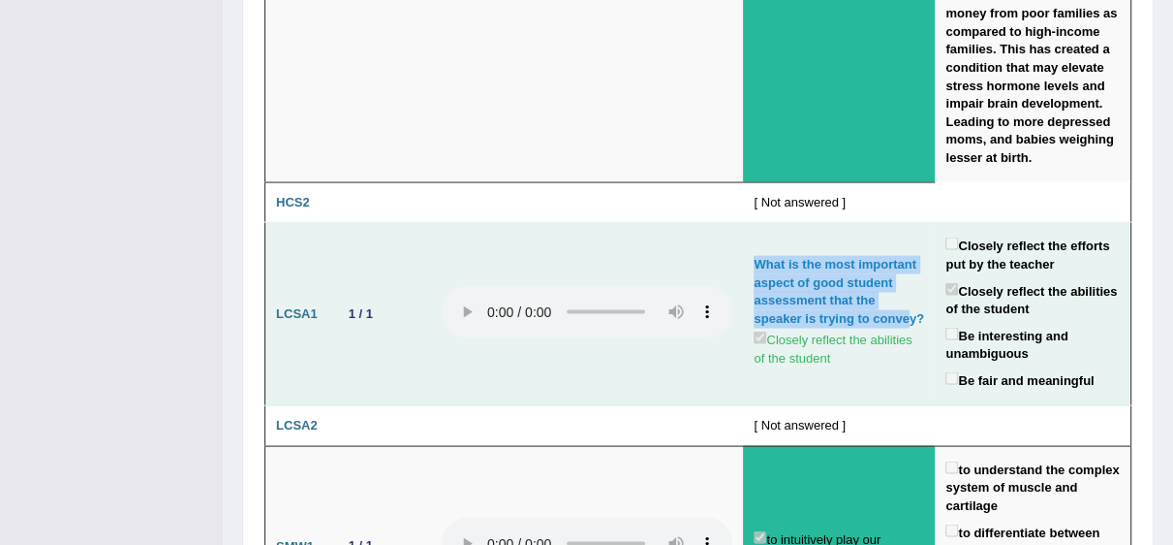
drag, startPoint x: 745, startPoint y: 120, endPoint x: 907, endPoint y: 174, distance: 170.7
click at [907, 256] on div "What is the most important aspect of good student assessment that the speaker i…" at bounding box center [839, 292] width 171 height 72
click at [821, 256] on div "What is the most important aspect of good student assessment that the speaker i…" at bounding box center [839, 292] width 171 height 72
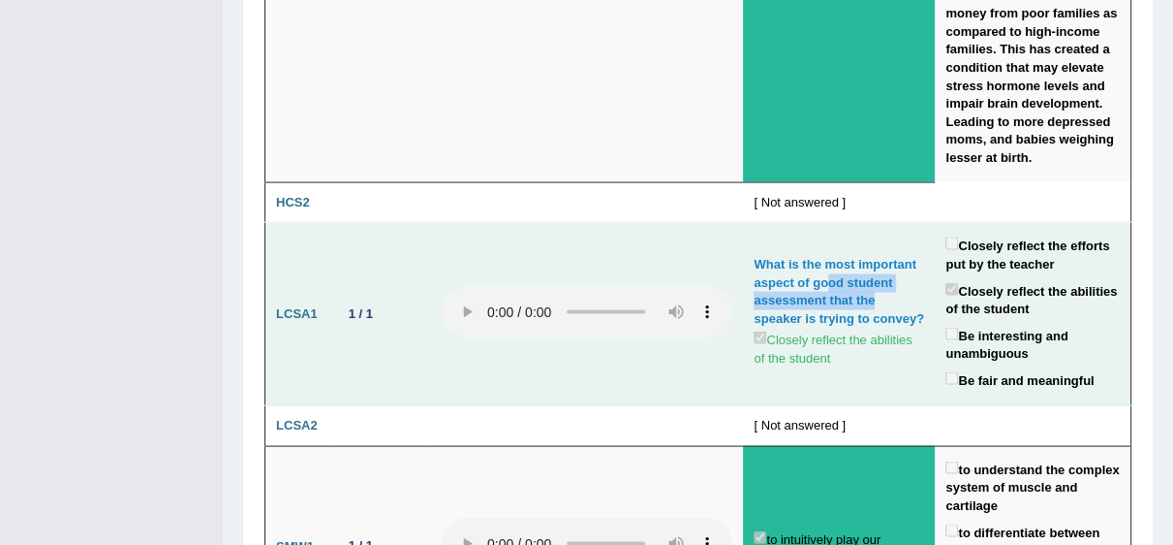
drag, startPoint x: 821, startPoint y: 134, endPoint x: 872, endPoint y: 151, distance: 54.2
click at [872, 256] on div "What is the most important aspect of good student assessment that the speaker i…" at bounding box center [839, 292] width 171 height 72
click at [806, 256] on div "What is the most important aspect of good student assessment that the speaker i…" at bounding box center [839, 292] width 171 height 72
drag, startPoint x: 806, startPoint y: 136, endPoint x: 816, endPoint y: 162, distance: 27.9
click at [816, 256] on div "What is the most important aspect of good student assessment that the speaker i…" at bounding box center [839, 292] width 171 height 72
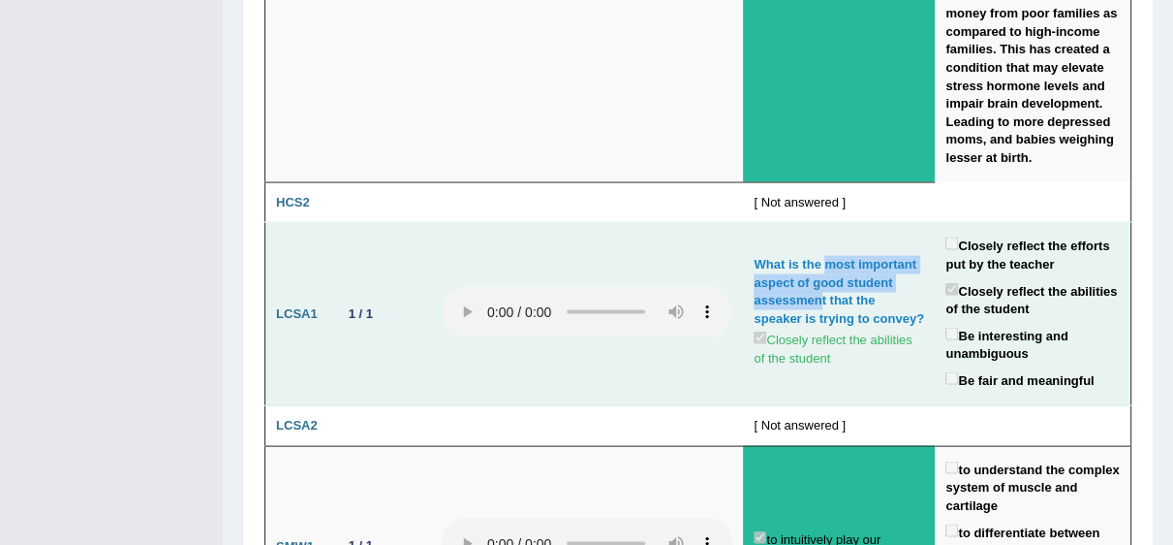
drag, startPoint x: 819, startPoint y: 118, endPoint x: 816, endPoint y: 155, distance: 36.9
click at [816, 256] on div "What is the most important aspect of good student assessment that the speaker i…" at bounding box center [839, 292] width 171 height 72
click at [957, 279] on label "Closely reflect the abilities of the student" at bounding box center [1033, 299] width 174 height 40
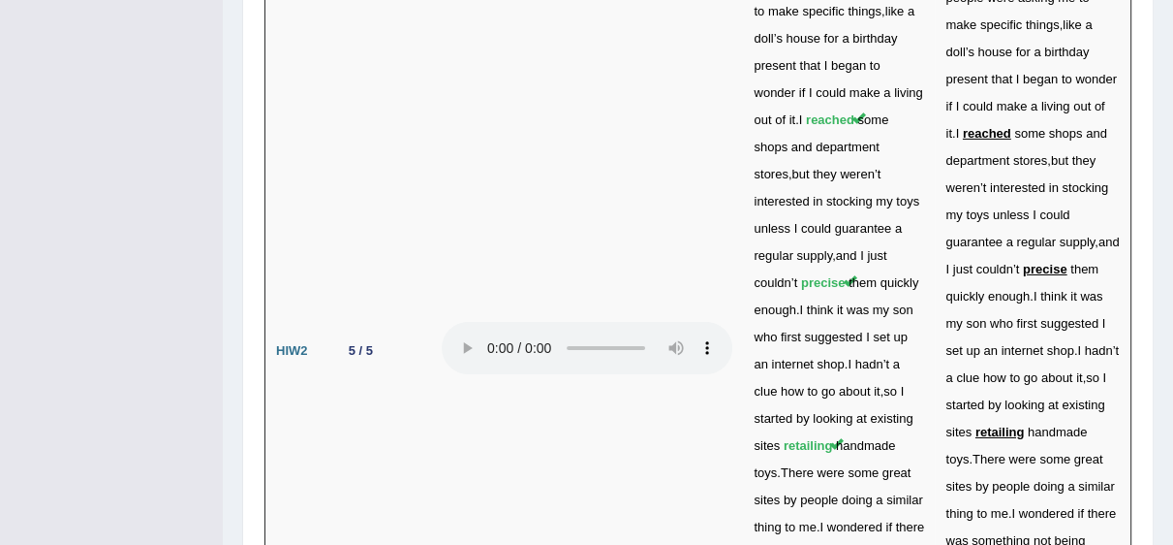
scroll to position [5469, 0]
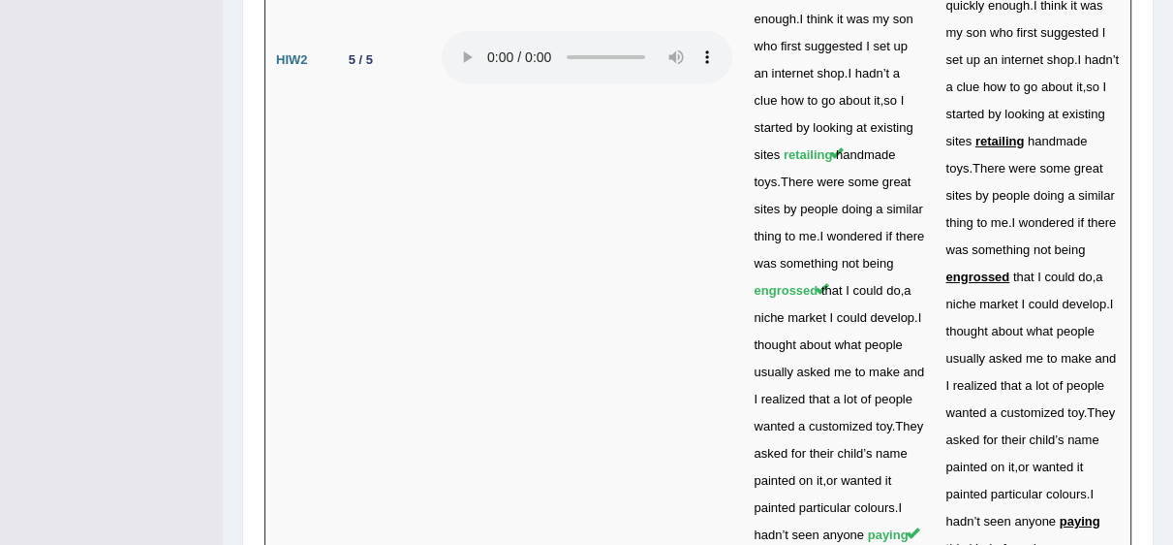
scroll to position [5776, 0]
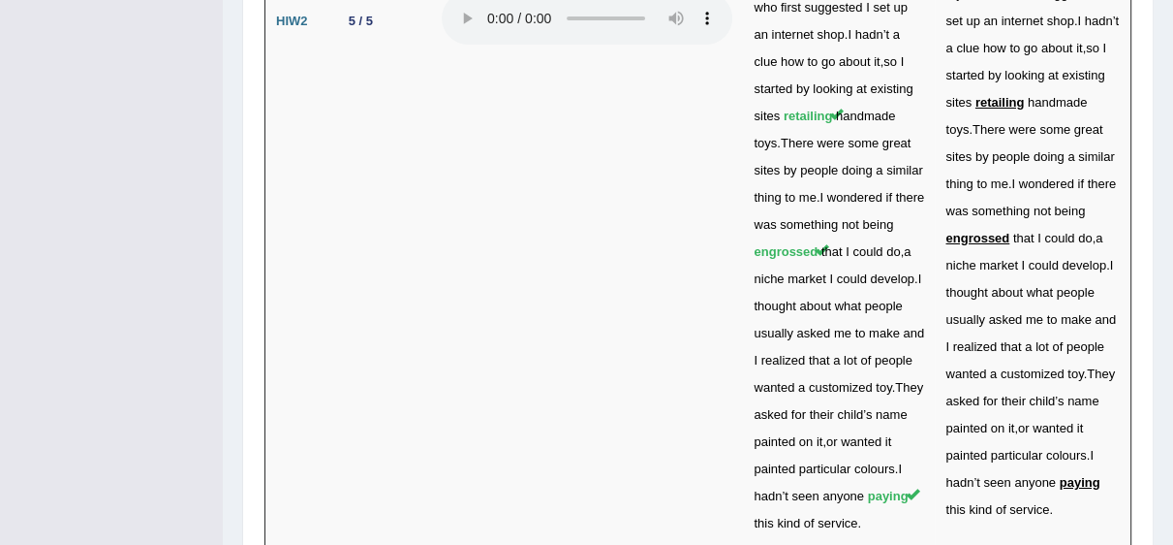
drag, startPoint x: 947, startPoint y: 244, endPoint x: 1074, endPoint y: 265, distance: 128.7
drag, startPoint x: 1100, startPoint y: 270, endPoint x: 1005, endPoint y: 259, distance: 95.7
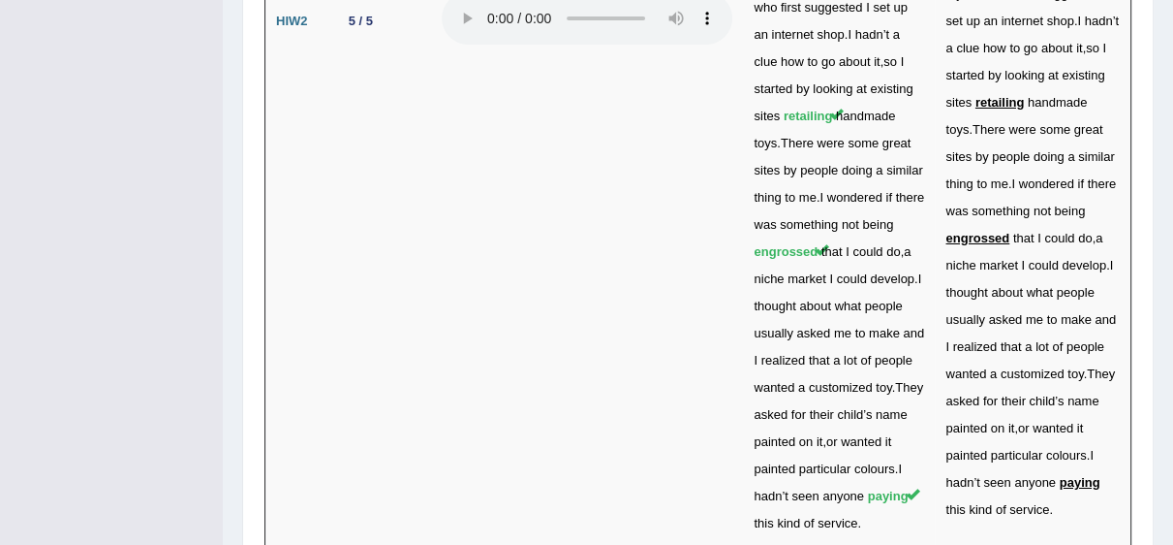
drag, startPoint x: 339, startPoint y: 248, endPoint x: 361, endPoint y: 244, distance: 22.6
drag, startPoint x: 950, startPoint y: 243, endPoint x: 964, endPoint y: 241, distance: 14.7
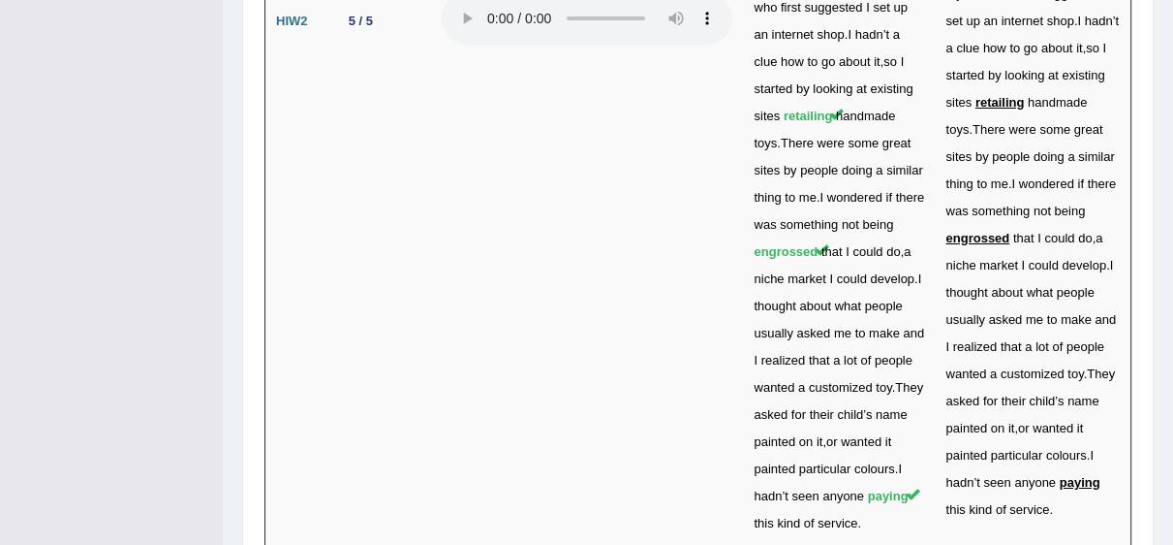
drag, startPoint x: 995, startPoint y: 240, endPoint x: 1010, endPoint y: 238, distance: 14.7
drag, startPoint x: 1059, startPoint y: 238, endPoint x: 1081, endPoint y: 238, distance: 22.3
drag, startPoint x: 1090, startPoint y: 238, endPoint x: 1106, endPoint y: 238, distance: 15.5
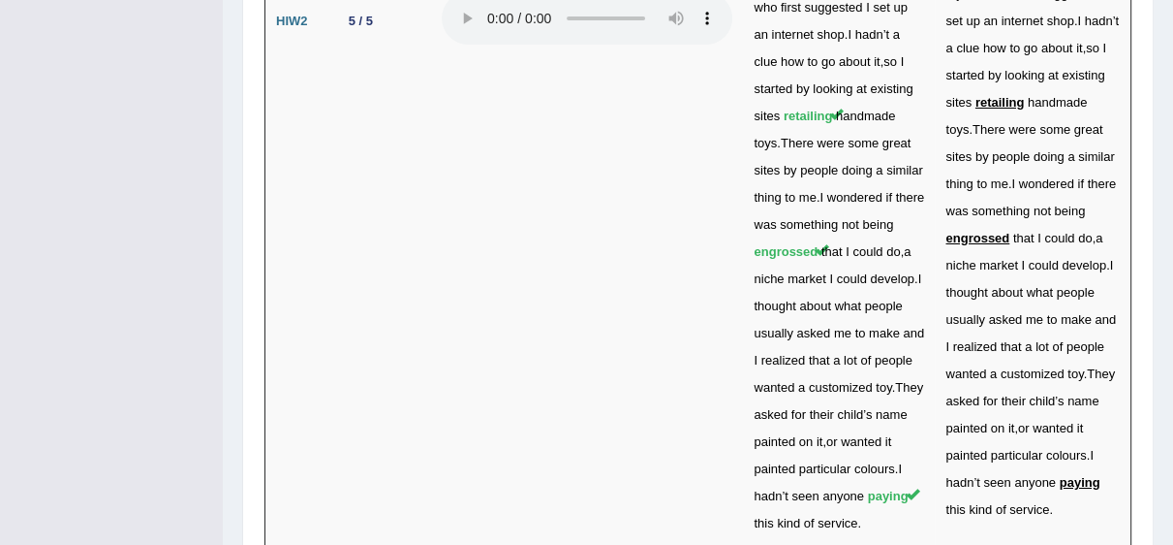
drag, startPoint x: 998, startPoint y: 265, endPoint x: 1012, endPoint y: 265, distance: 13.6
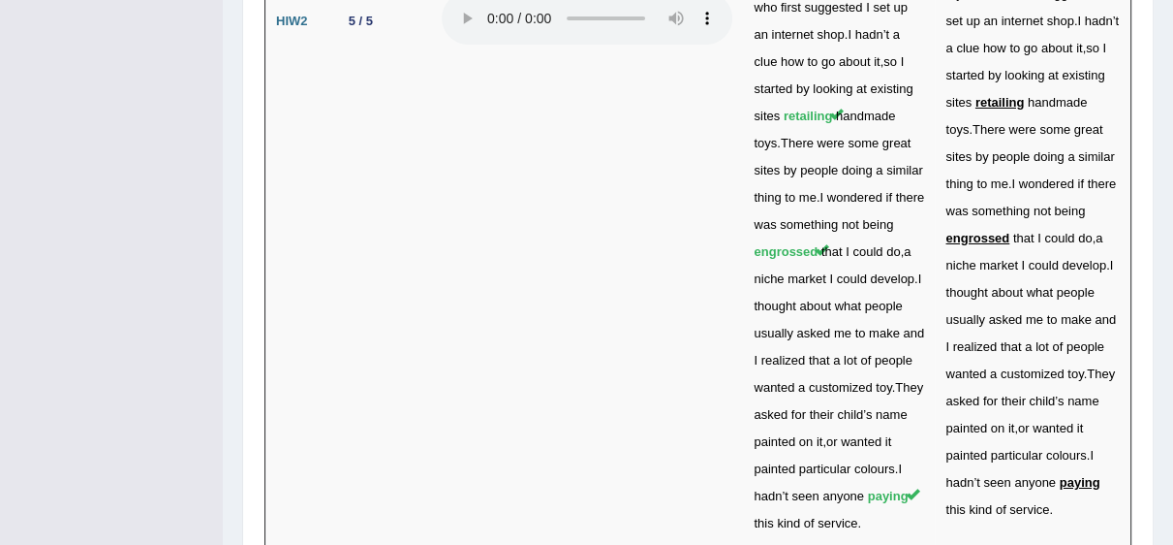
drag, startPoint x: 1030, startPoint y: 263, endPoint x: 1058, endPoint y: 263, distance: 28.1
drag, startPoint x: 1088, startPoint y: 268, endPoint x: 930, endPoint y: 231, distance: 162.4
drag, startPoint x: 824, startPoint y: 443, endPoint x: 869, endPoint y: 440, distance: 45.6
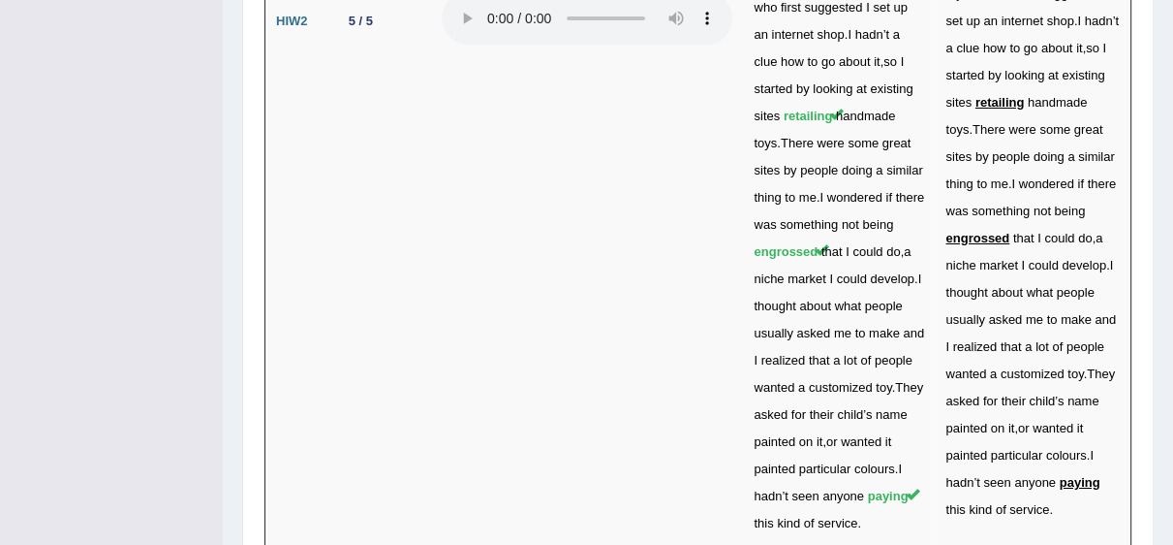
drag, startPoint x: 796, startPoint y: 403, endPoint x: 821, endPoint y: 403, distance: 25.2
drag, startPoint x: 847, startPoint y: 405, endPoint x: 899, endPoint y: 399, distance: 52.6
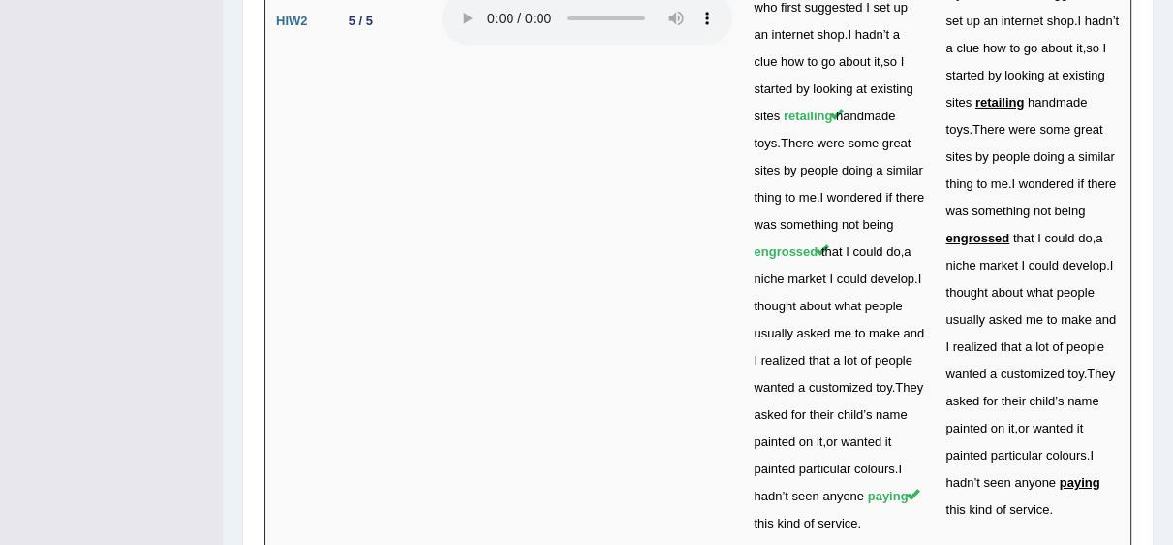
drag, startPoint x: 795, startPoint y: 420, endPoint x: 736, endPoint y: 419, distance: 58.1
drag, startPoint x: 744, startPoint y: 440, endPoint x: 805, endPoint y: 442, distance: 61.1
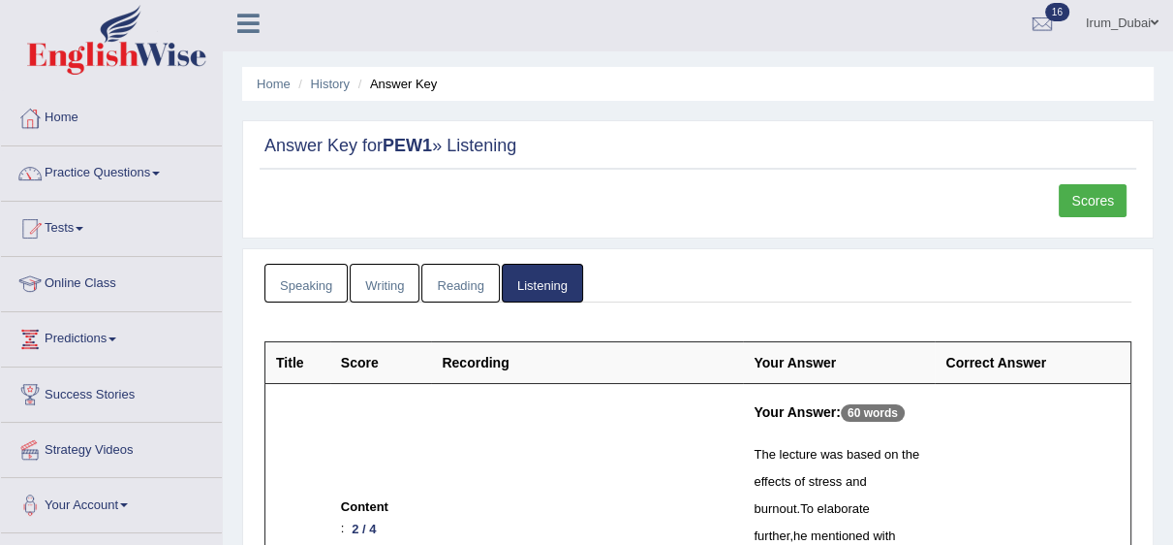
scroll to position [0, 0]
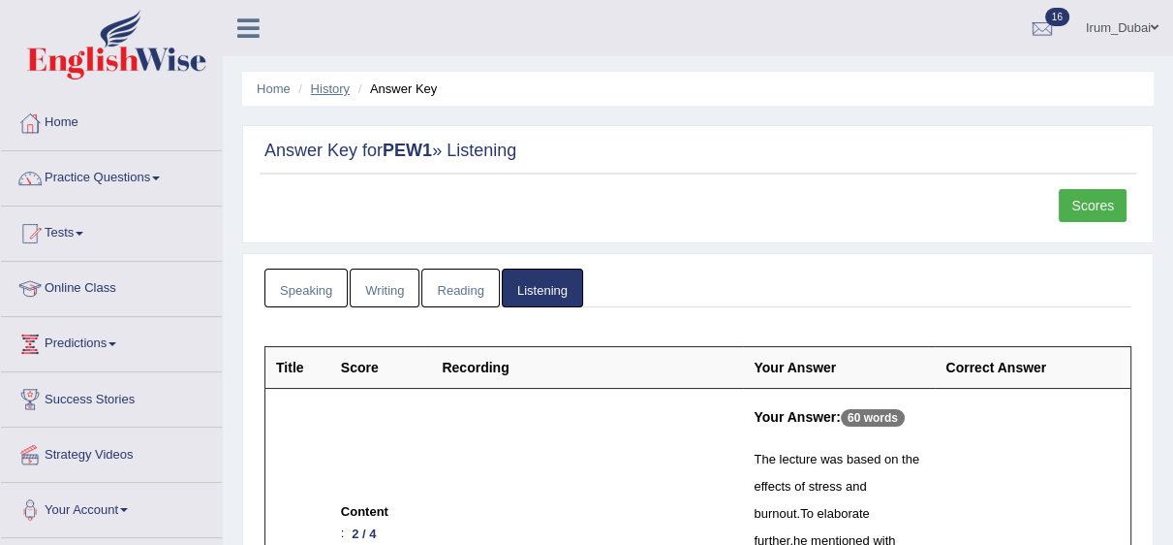
click at [334, 93] on link "History" at bounding box center [330, 88] width 39 height 15
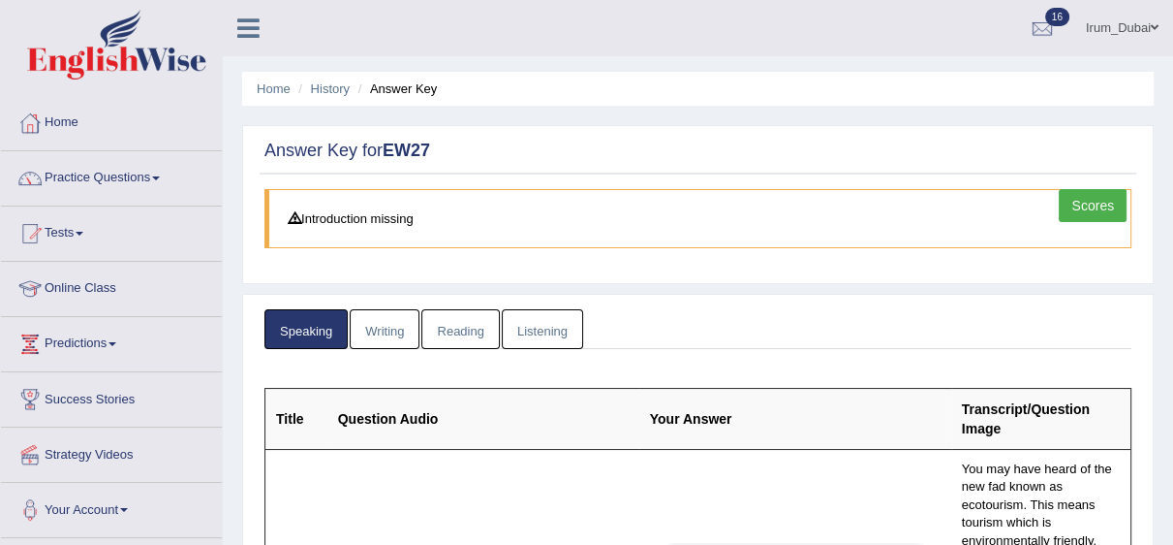
drag, startPoint x: 1179, startPoint y: 29, endPoint x: 1186, endPoint y: -17, distance: 47.0
click at [1172, 0] on html "Toggle navigation Home Practice Questions Speaking Practice Read Aloud Repeat S…" at bounding box center [586, 272] width 1173 height 545
click at [530, 329] on link "Listening" at bounding box center [542, 329] width 81 height 40
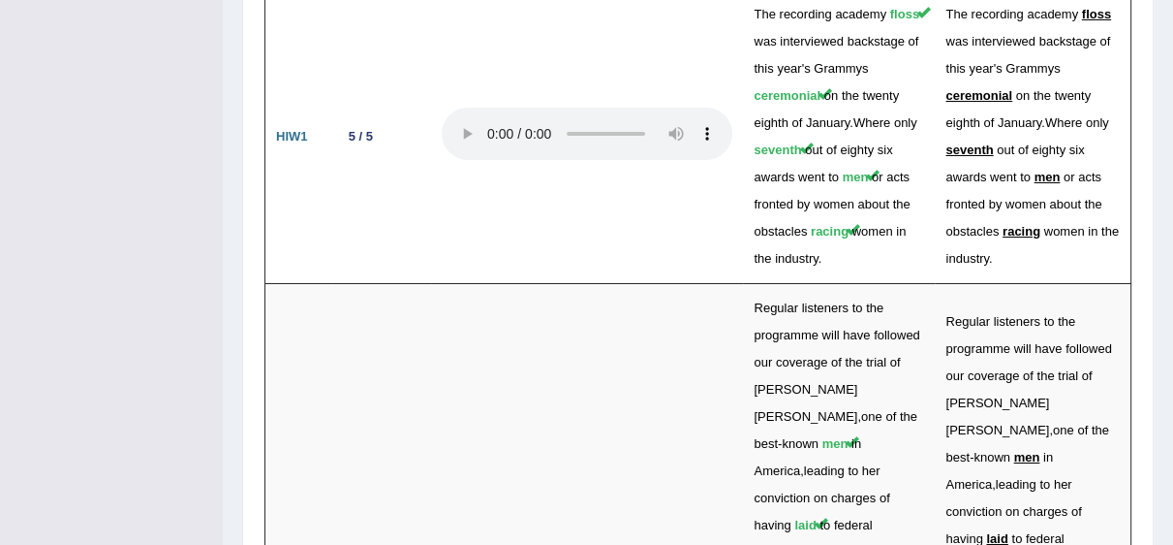
scroll to position [6378, 0]
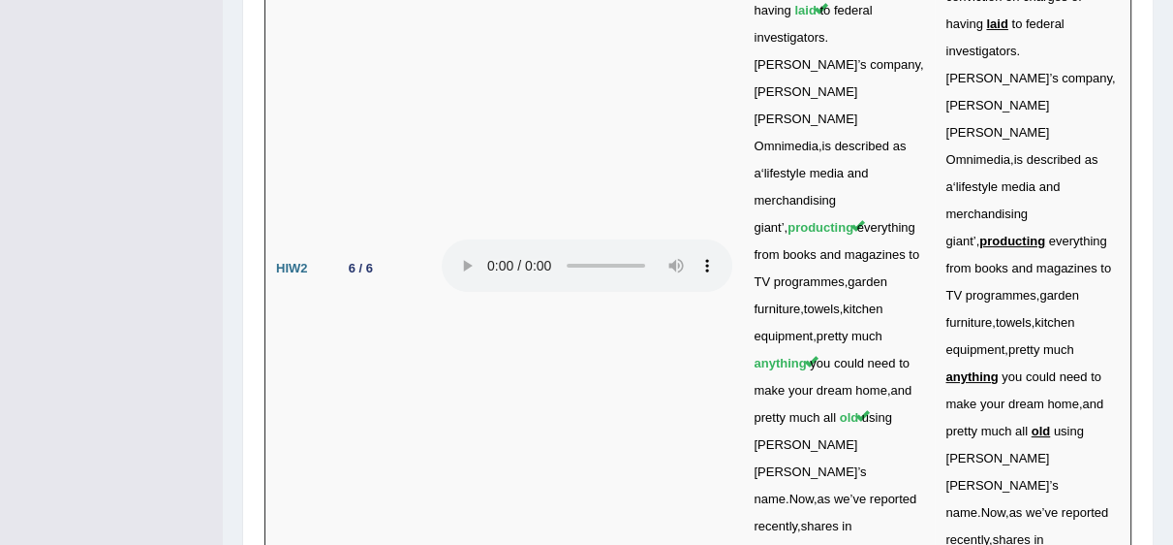
drag, startPoint x: 347, startPoint y: 234, endPoint x: 376, endPoint y: 238, distance: 29.5
drag, startPoint x: 822, startPoint y: 254, endPoint x: 877, endPoint y: 260, distance: 55.5
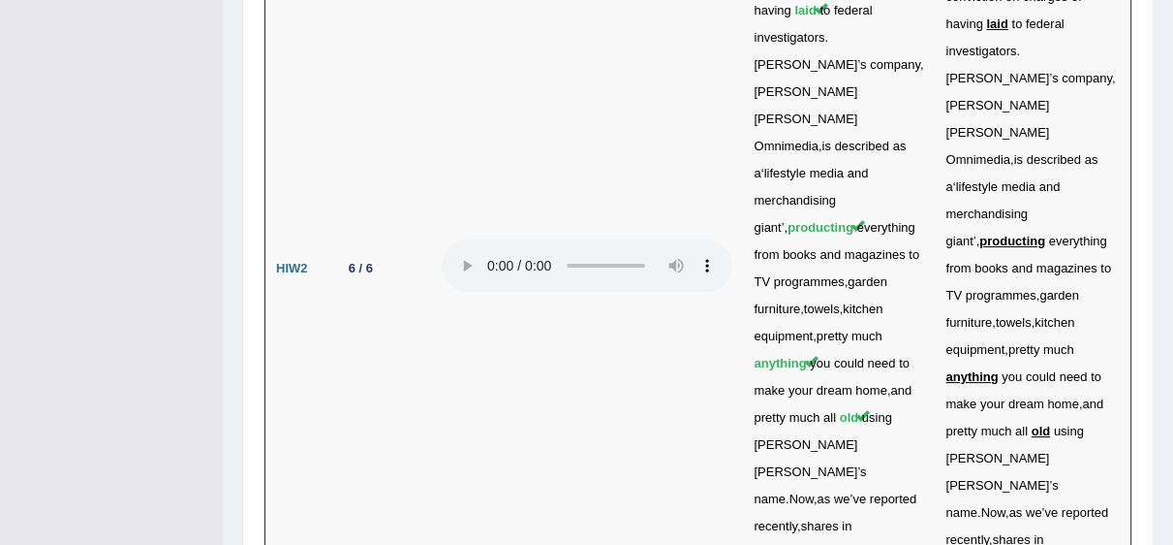
drag, startPoint x: 828, startPoint y: 216, endPoint x: 848, endPoint y: 213, distance: 20.6
drag, startPoint x: 849, startPoint y: 213, endPoint x: 921, endPoint y: 199, distance: 73.2
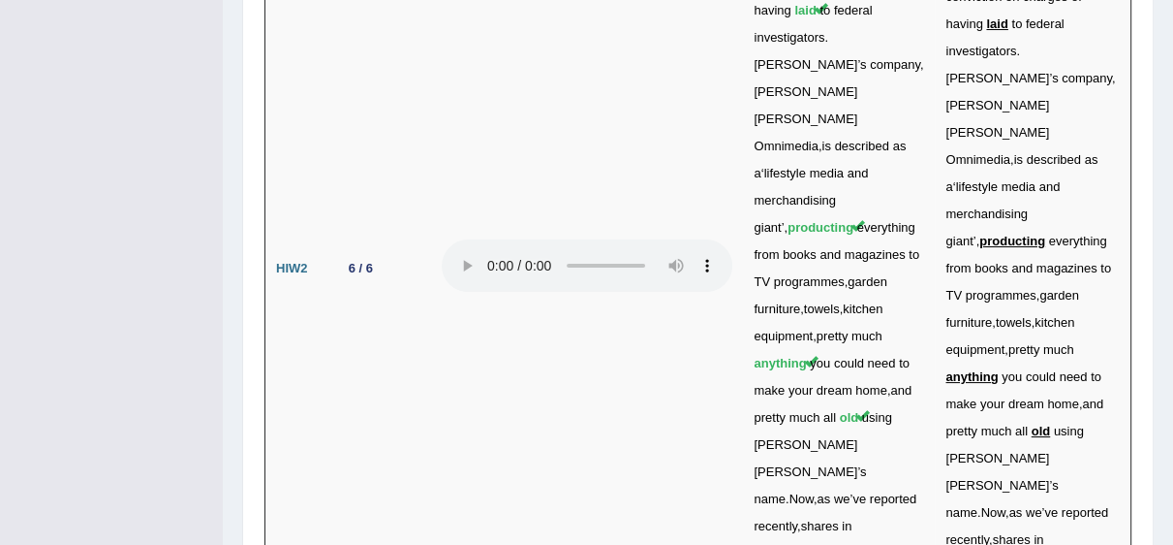
drag, startPoint x: 949, startPoint y: 220, endPoint x: 1014, endPoint y: 256, distance: 74.2
drag, startPoint x: 751, startPoint y: 214, endPoint x: 801, endPoint y: 253, distance: 63.6
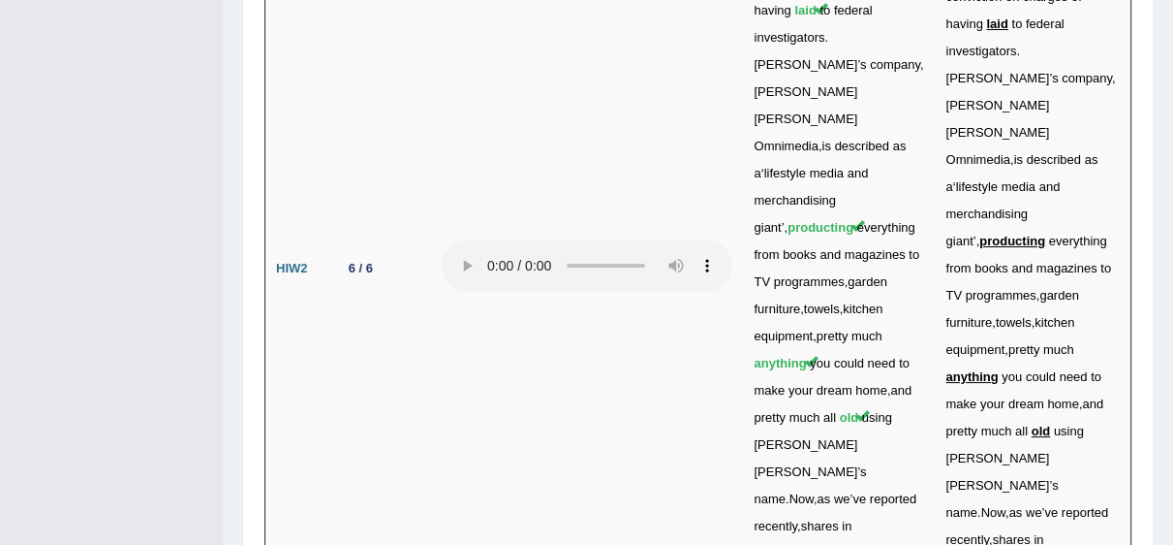
drag, startPoint x: 743, startPoint y: 216, endPoint x: 805, endPoint y: 259, distance: 75.3
drag, startPoint x: 344, startPoint y: 243, endPoint x: 381, endPoint y: 237, distance: 37.3
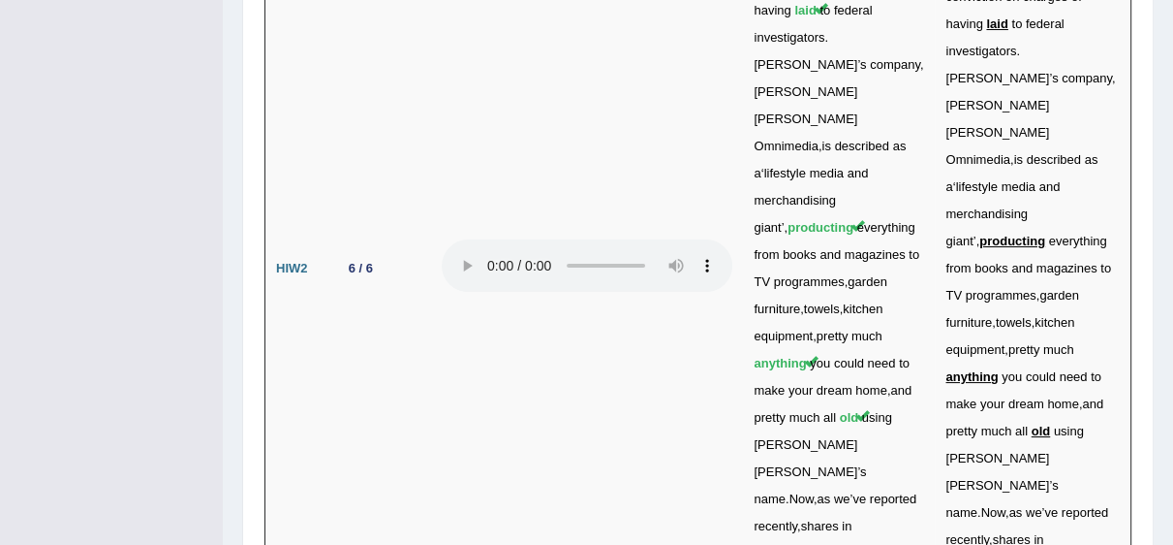
drag, startPoint x: 845, startPoint y: 339, endPoint x: 872, endPoint y: 341, distance: 27.2
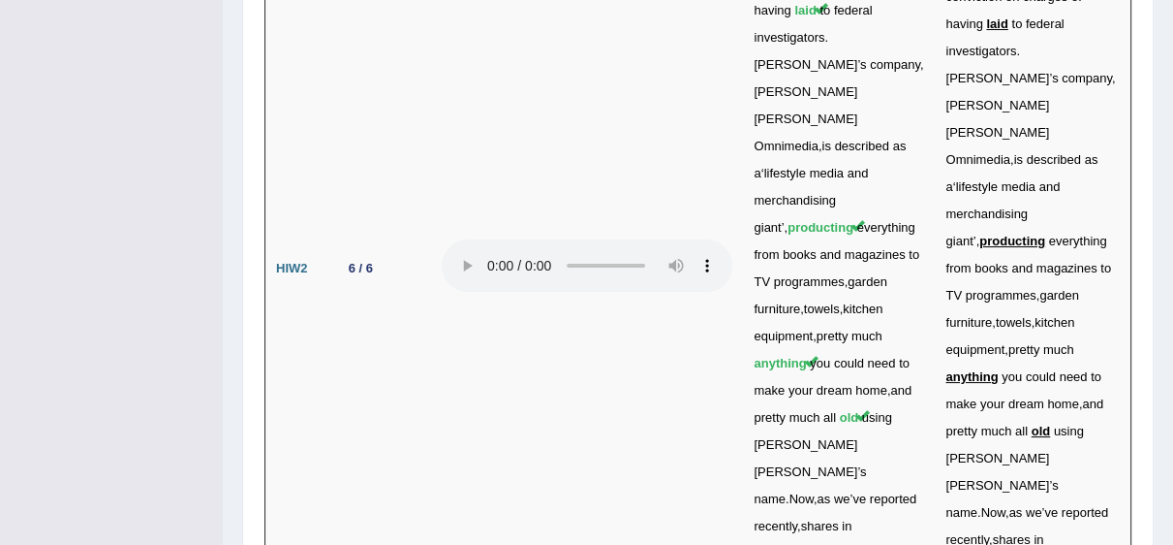
drag, startPoint x: 339, startPoint y: 325, endPoint x: 409, endPoint y: 318, distance: 70.1
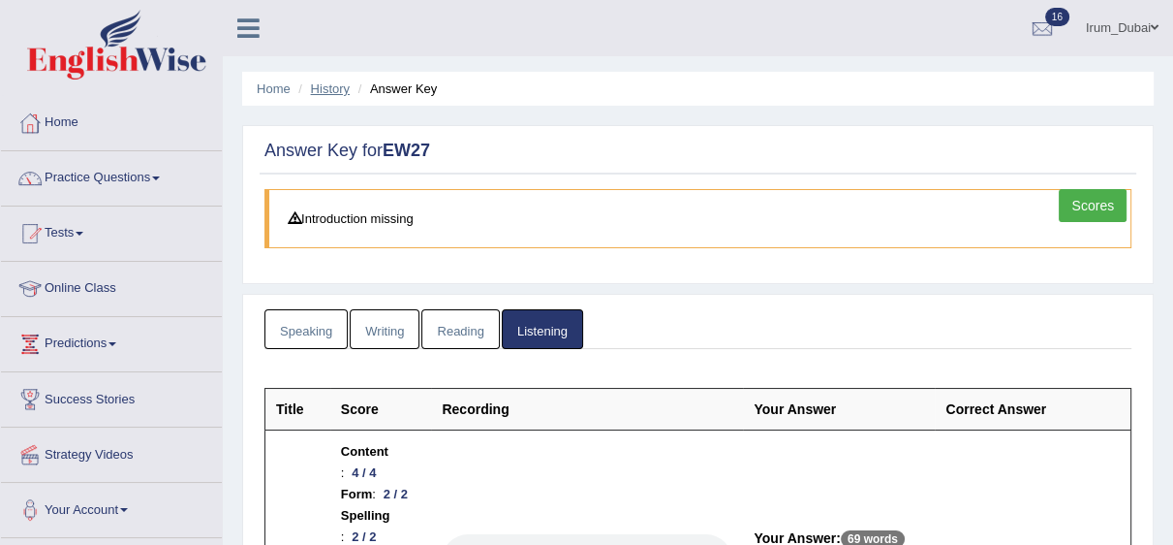
click at [330, 89] on link "History" at bounding box center [330, 88] width 39 height 15
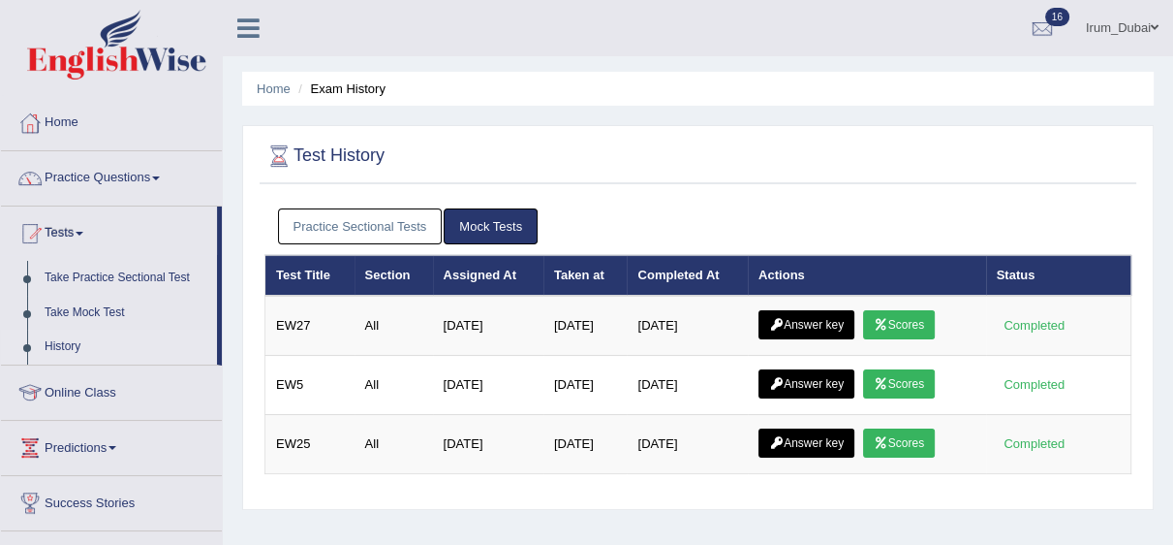
click at [373, 217] on link "Practice Sectional Tests" at bounding box center [360, 226] width 165 height 36
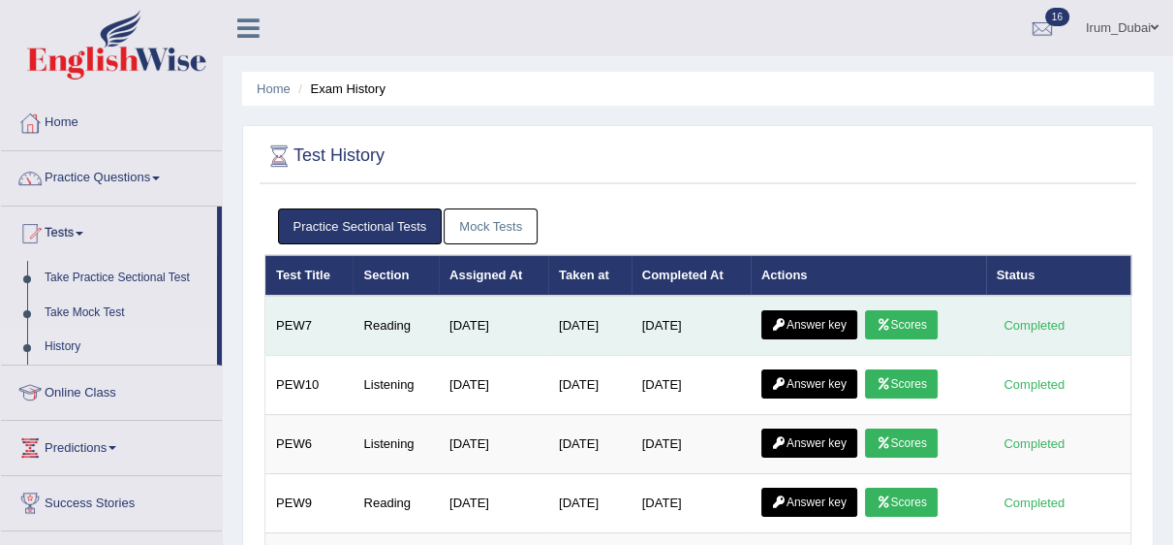
click at [911, 319] on link "Scores" at bounding box center [901, 324] width 72 height 29
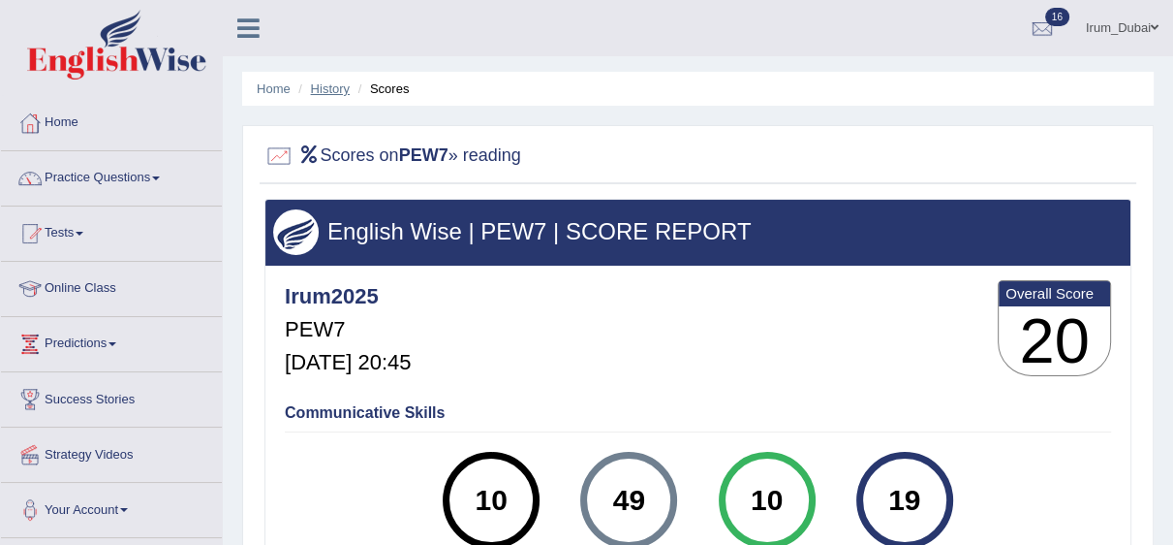
click at [322, 89] on link "History" at bounding box center [330, 88] width 39 height 15
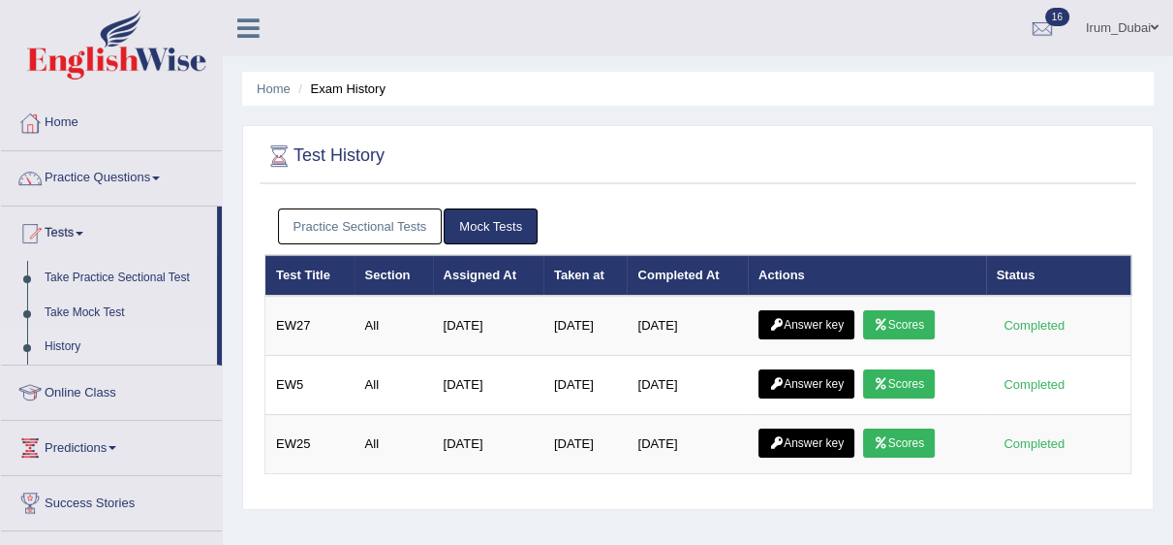
click at [385, 239] on link "Practice Sectional Tests" at bounding box center [360, 226] width 165 height 36
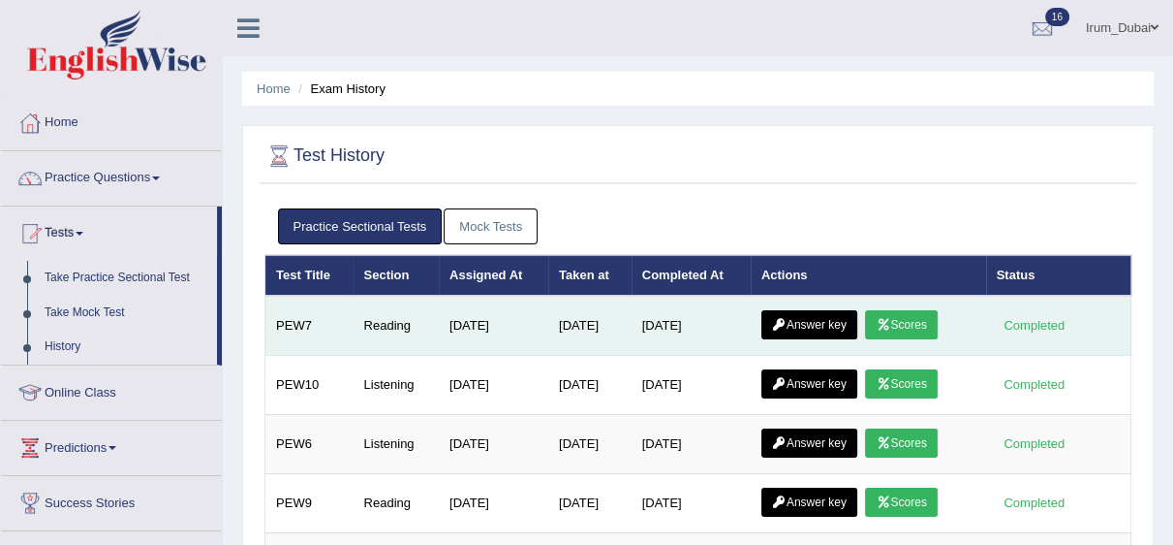
click at [828, 320] on link "Answer key" at bounding box center [810, 324] width 96 height 29
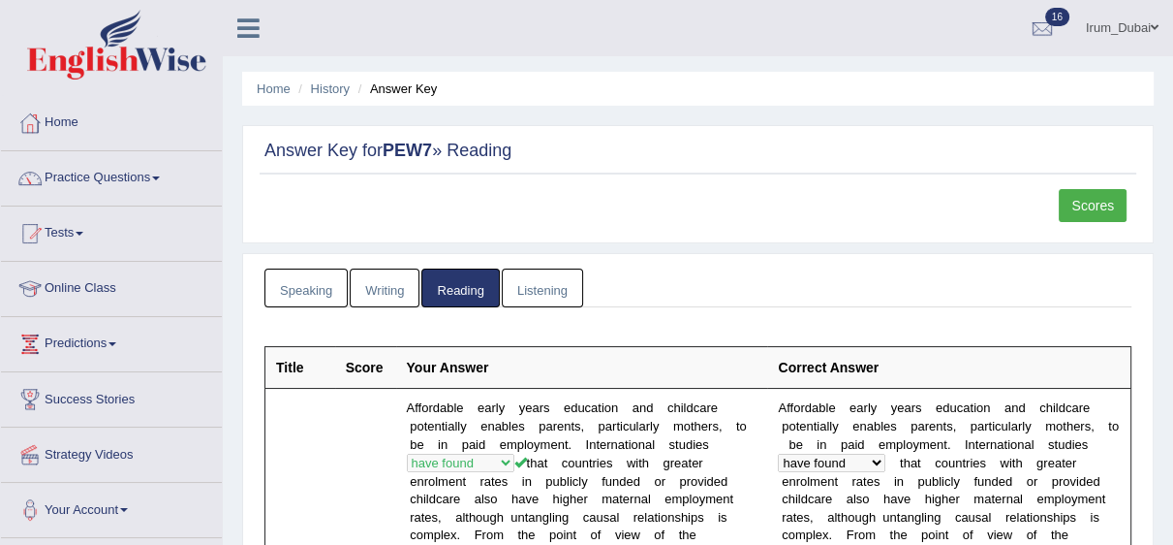
click at [1100, 197] on link "Scores" at bounding box center [1093, 205] width 68 height 33
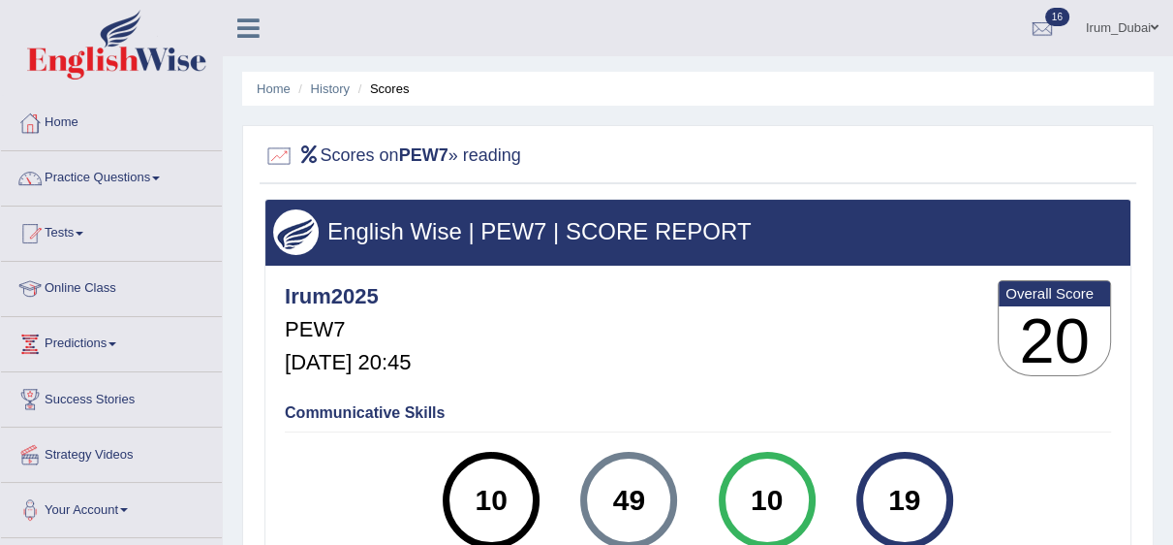
drag, startPoint x: 603, startPoint y: 498, endPoint x: 649, endPoint y: 504, distance: 46.9
click at [648, 505] on div "49" at bounding box center [629, 499] width 71 height 81
click at [585, 384] on div "Irum2025 PEW7 [DATE] 20:45 Overall Score 20" at bounding box center [698, 332] width 836 height 115
